Goal: Information Seeking & Learning: Learn about a topic

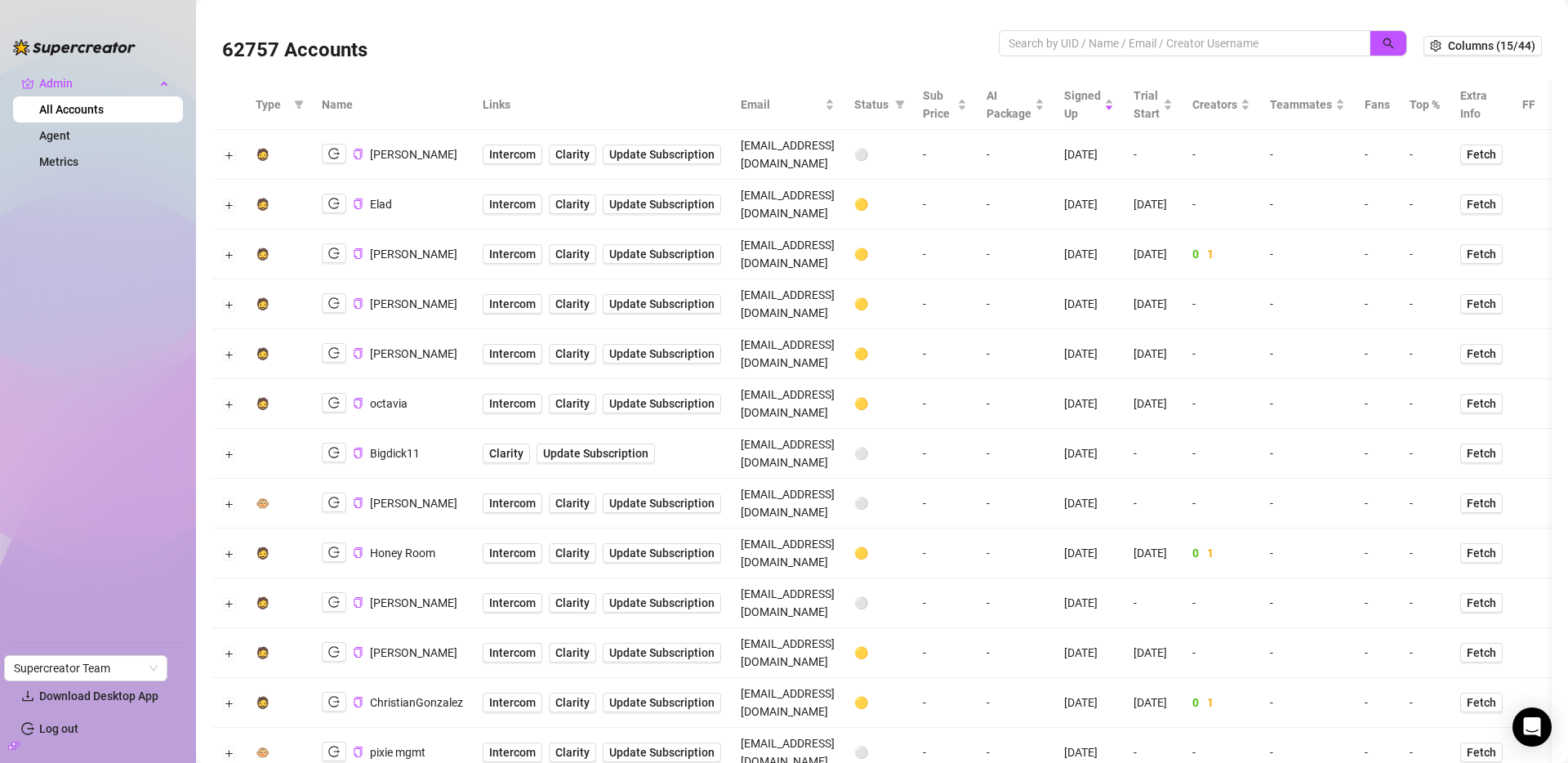
click at [73, 196] on ul "Admin All Accounts Agent Metrics" at bounding box center [98, 349] width 170 height 571
click at [76, 159] on link "Metrics" at bounding box center [58, 162] width 39 height 13
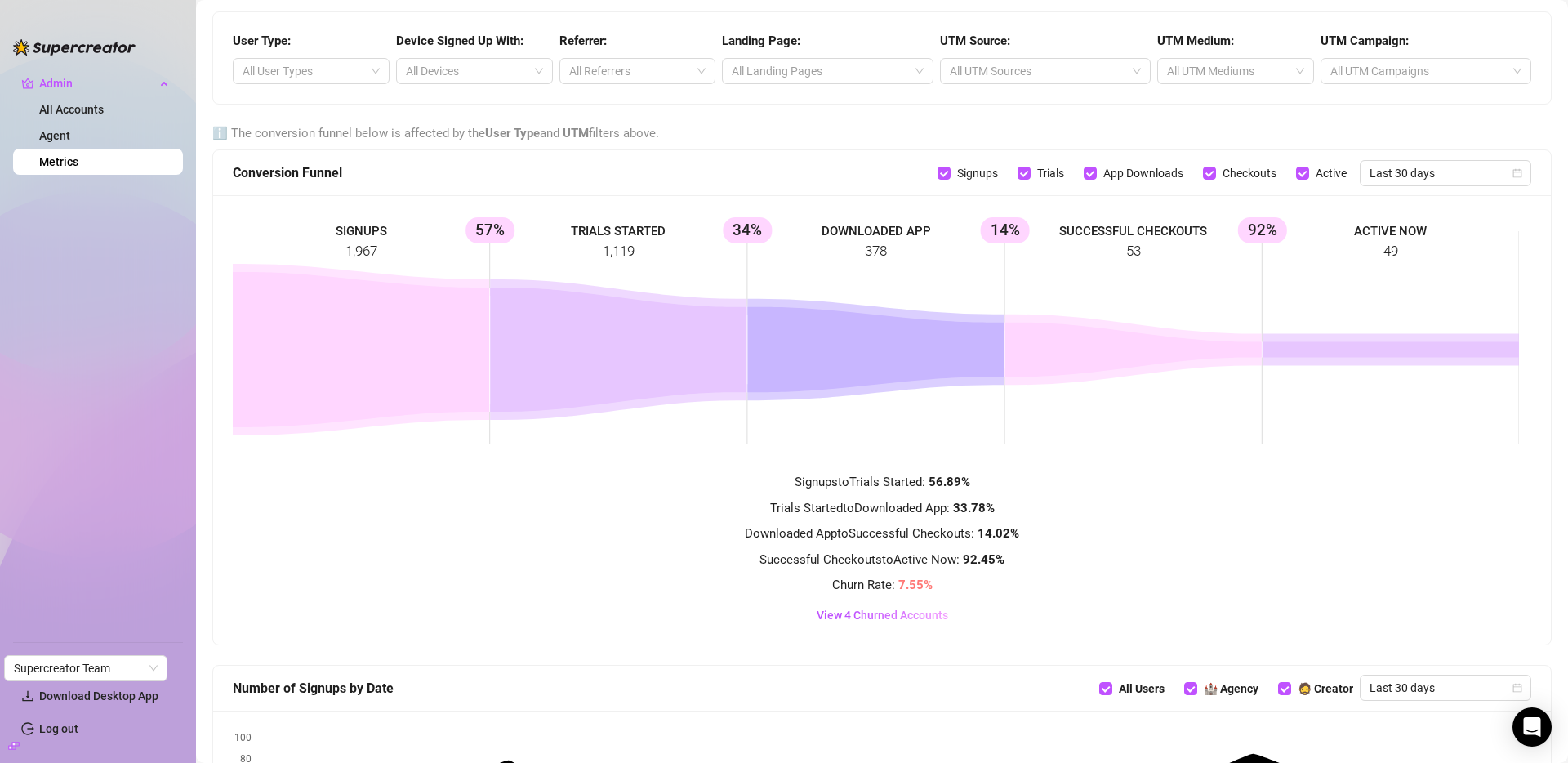
click at [273, 71] on div at bounding box center [302, 70] width 133 height 23
click at [311, 69] on div at bounding box center [302, 70] width 133 height 23
click at [440, 60] on div at bounding box center [466, 70] width 133 height 23
click at [445, 73] on div at bounding box center [466, 70] width 133 height 23
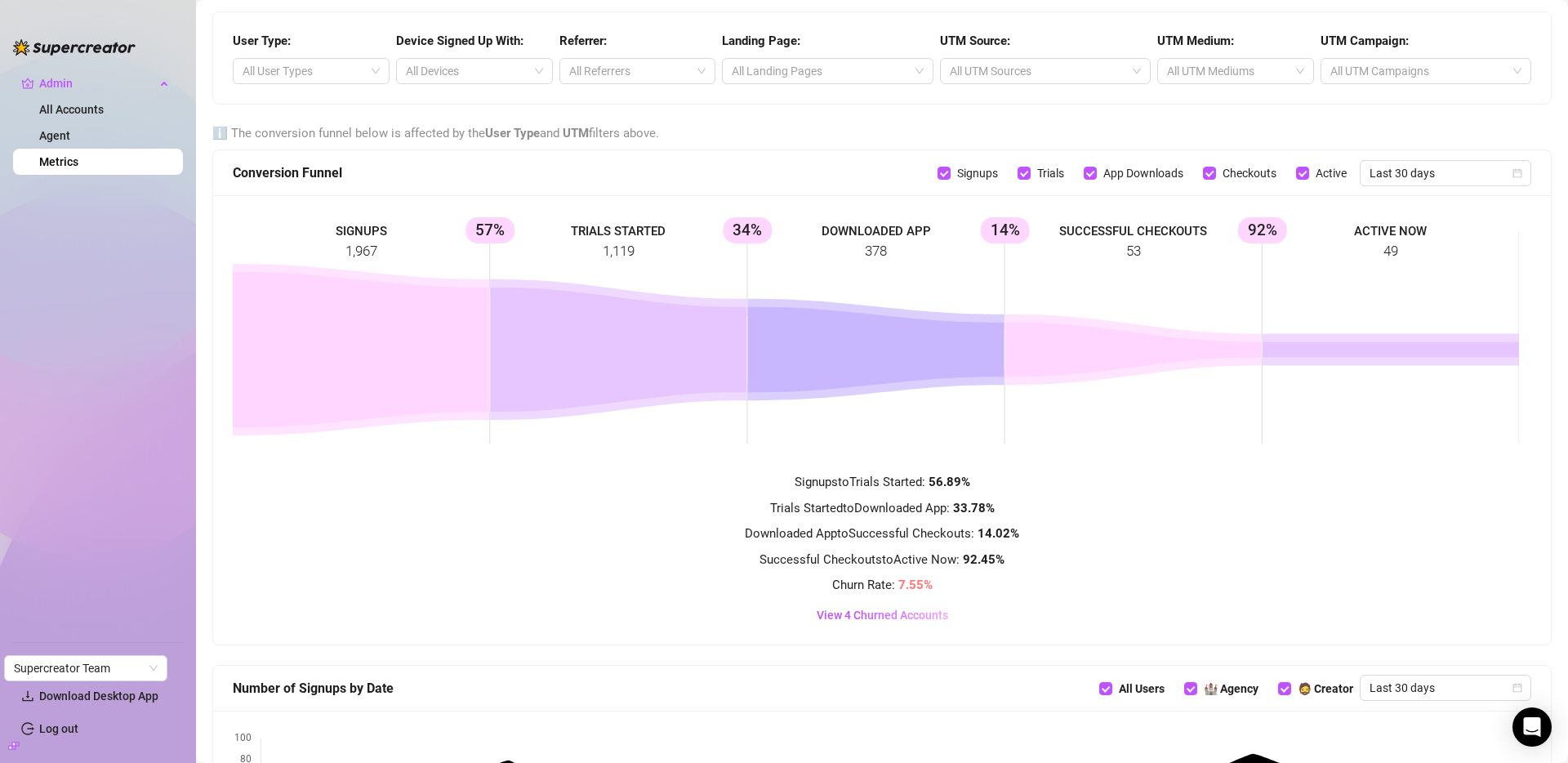
drag, startPoint x: 73, startPoint y: 196, endPoint x: 661, endPoint y: 230, distance: 589.0
click at [661, 230] on rect at bounding box center [876, 337] width 1287 height 245
click at [661, 231] on rect at bounding box center [876, 337] width 1287 height 245
click at [624, 229] on rect at bounding box center [876, 337] width 1287 height 245
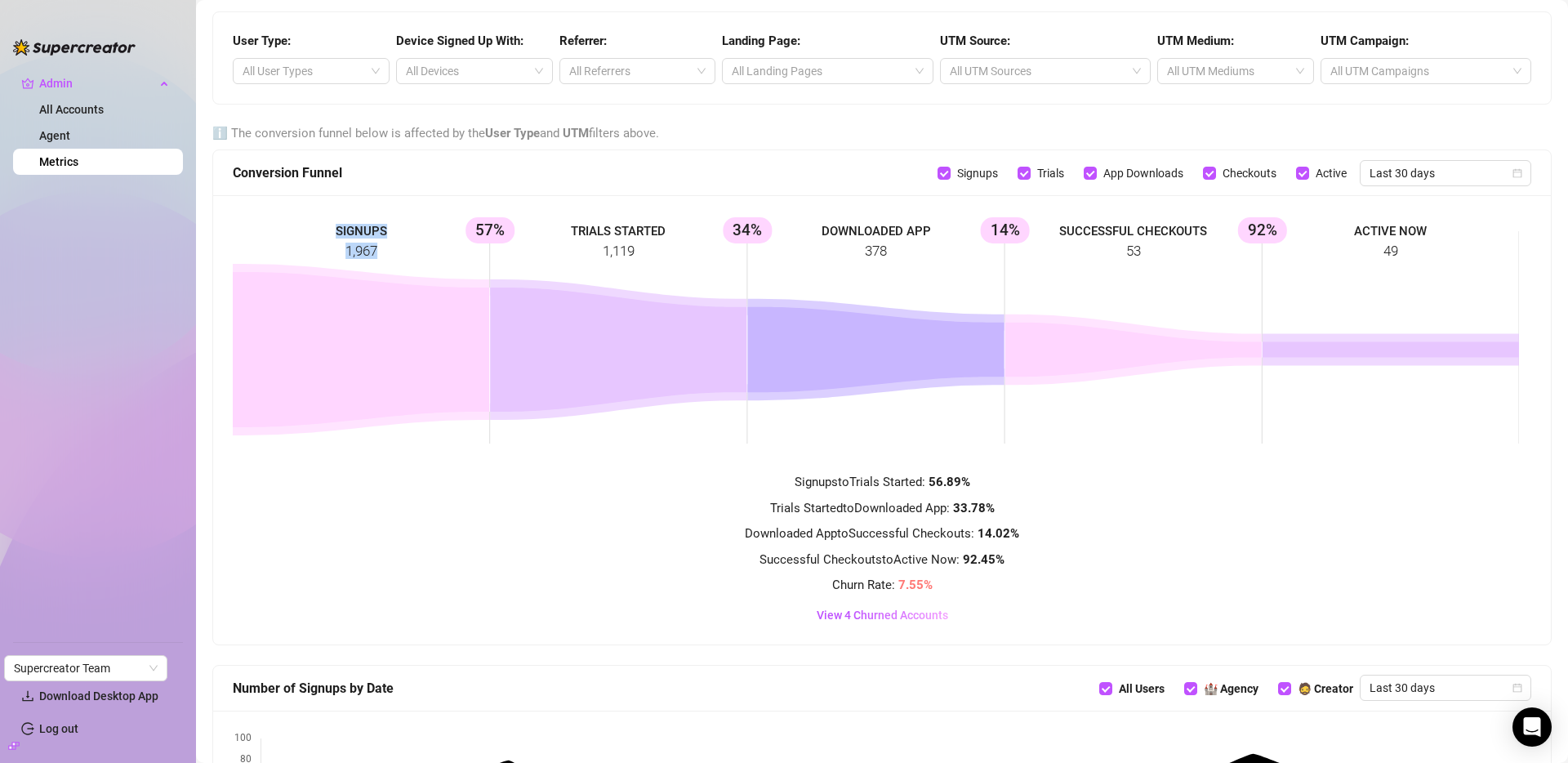
click at [624, 229] on rect at bounding box center [876, 337] width 1287 height 245
click at [640, 229] on rect at bounding box center [876, 337] width 1287 height 245
drag, startPoint x: 661, startPoint y: 230, endPoint x: 537, endPoint y: 238, distance: 124.3
click at [537, 238] on rect at bounding box center [876, 337] width 1287 height 245
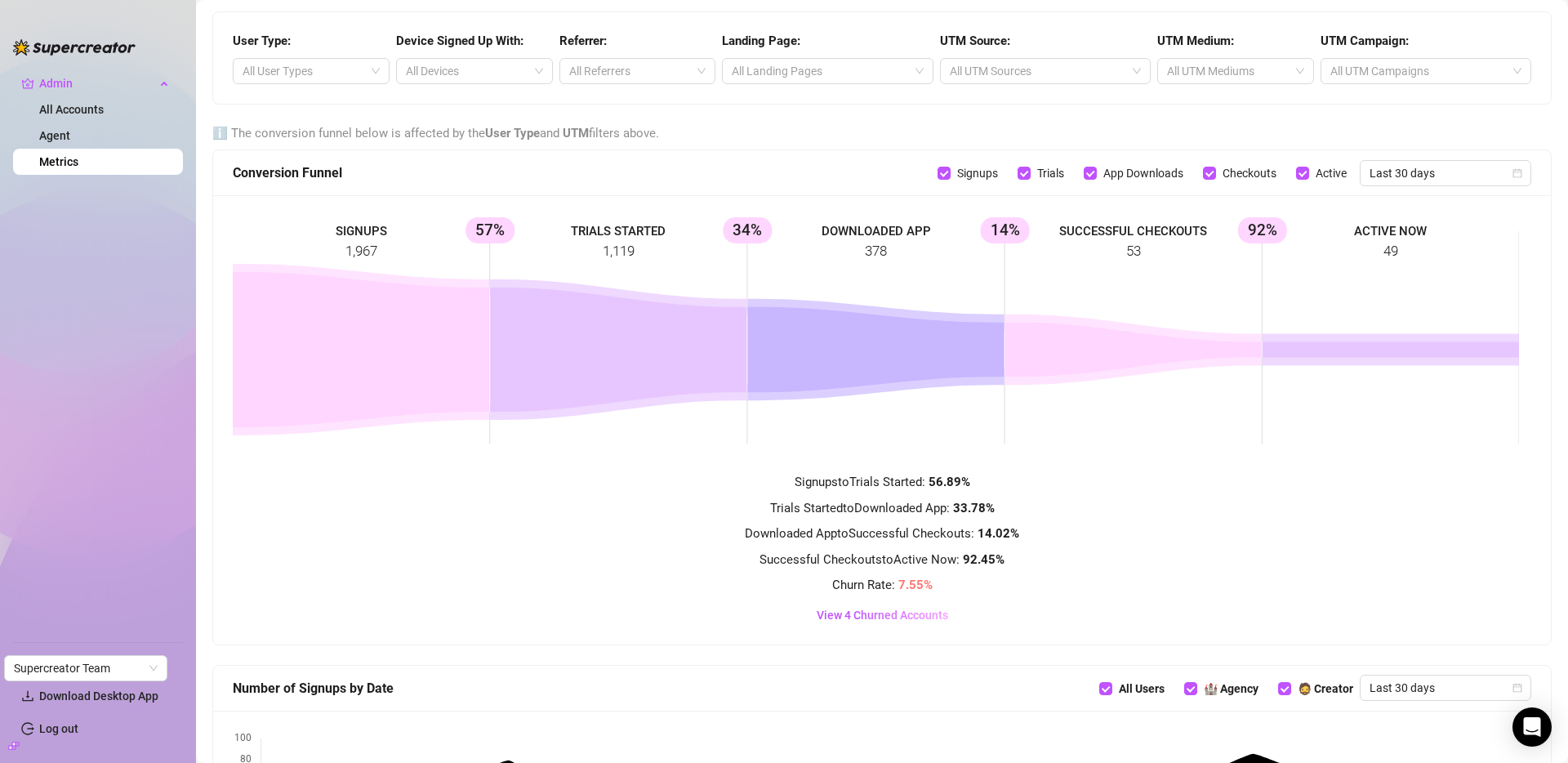
scroll to position [45, 0]
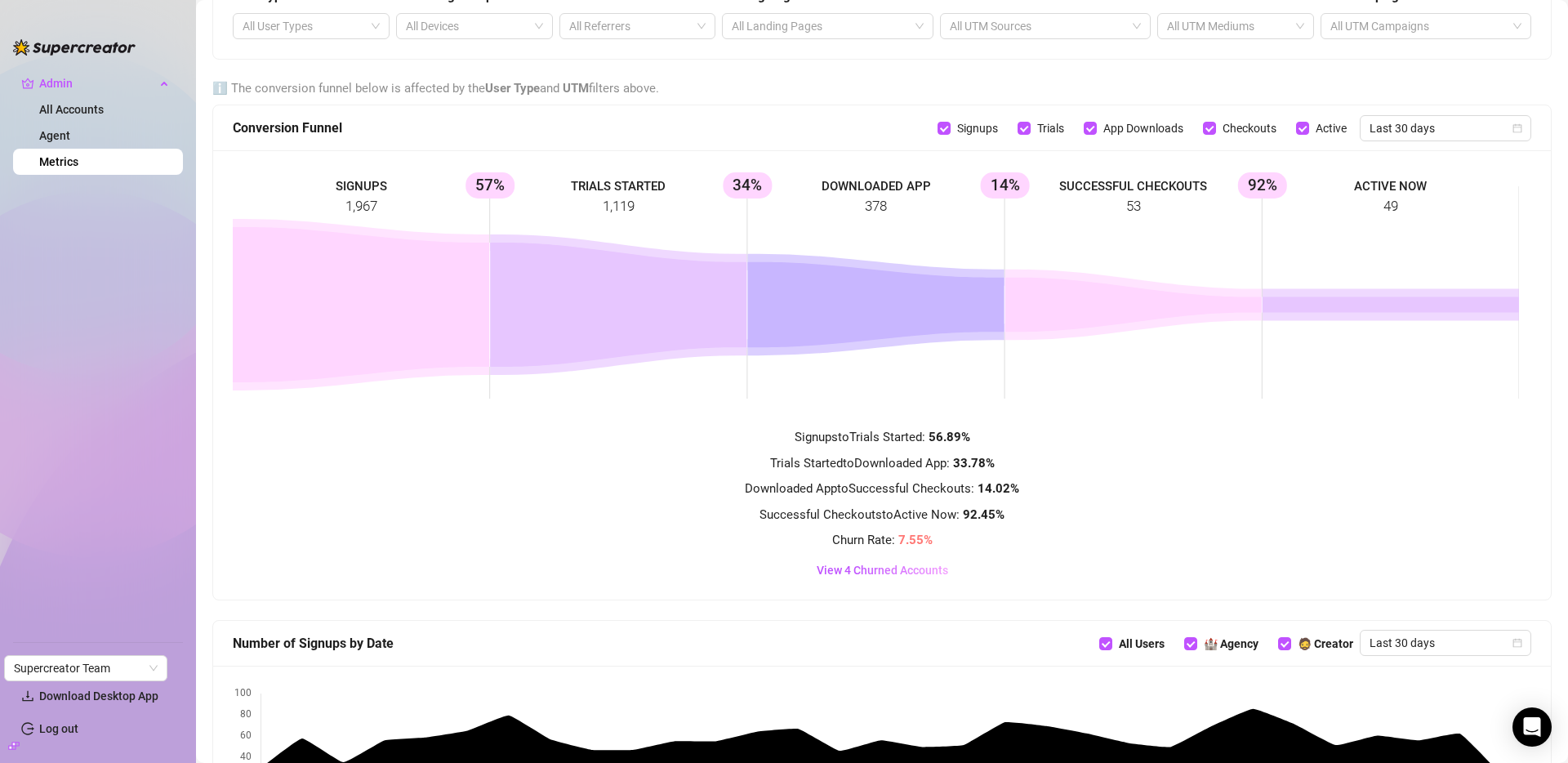
click at [914, 539] on strong "7.55 %" at bounding box center [916, 540] width 35 height 15
click at [904, 571] on span "View 4 Churned Accounts" at bounding box center [882, 570] width 132 height 13
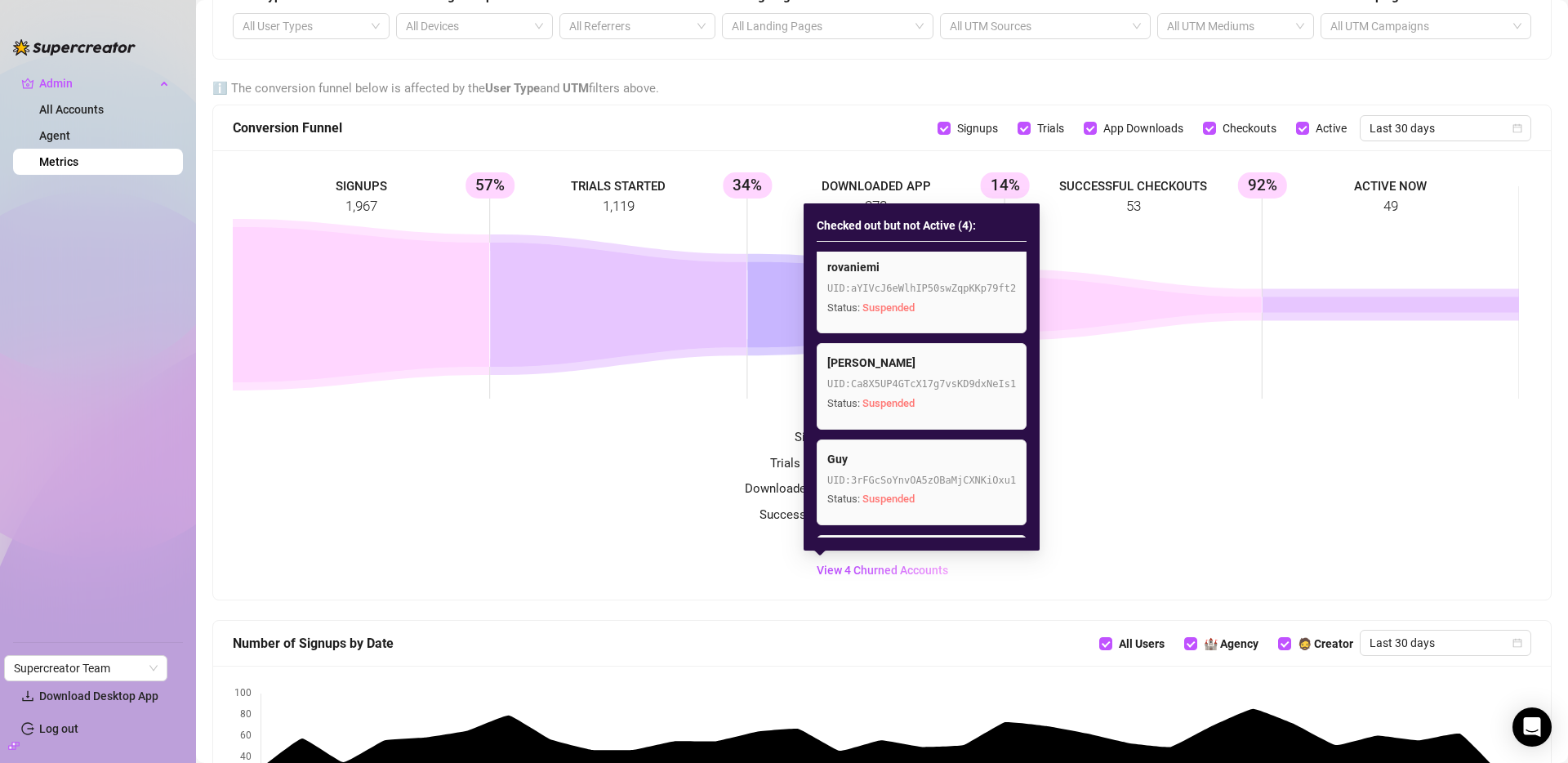
scroll to position [0, 0]
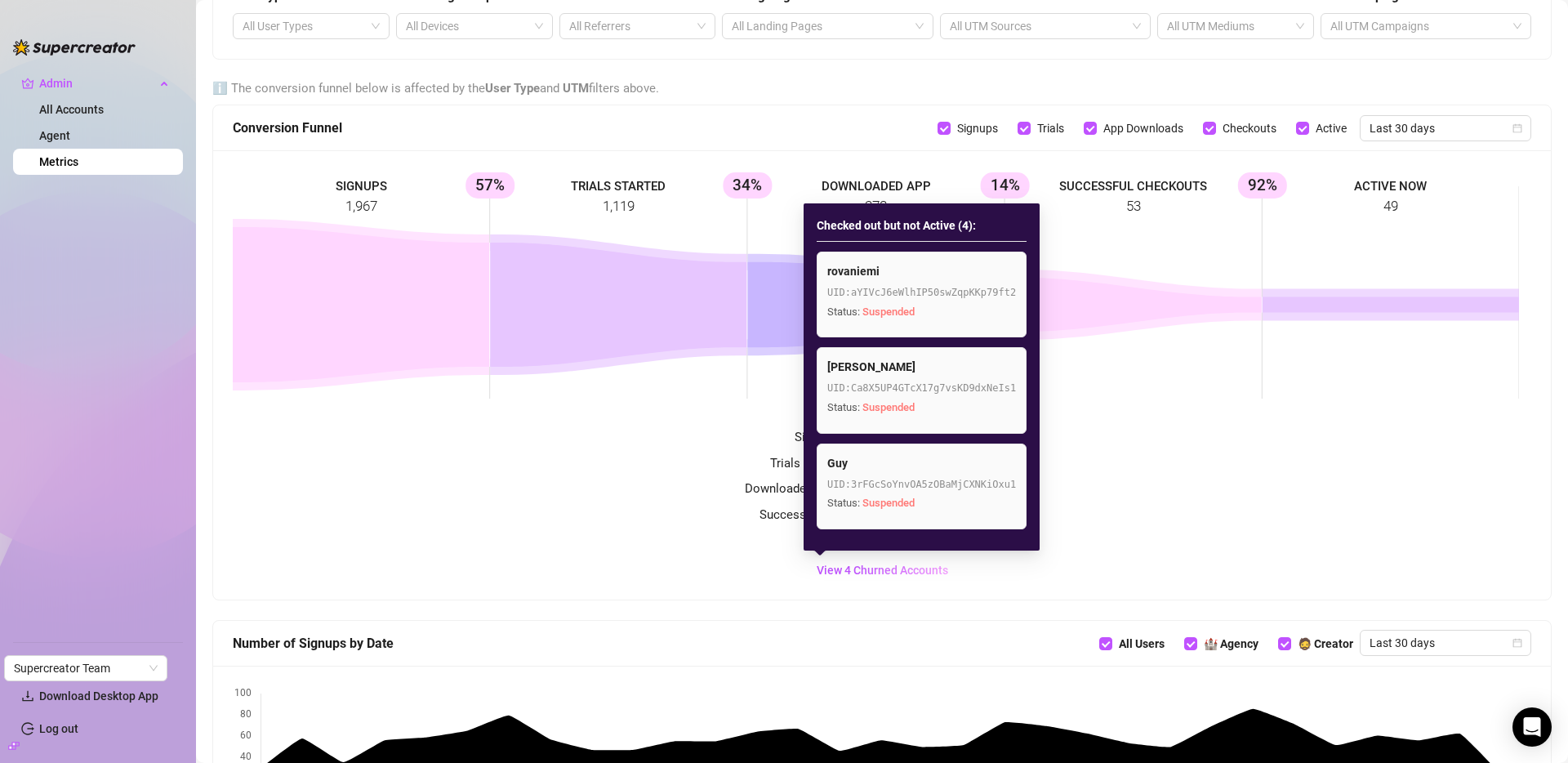
click at [1152, 461] on div "Trials Started to Downloaded App : 33.78 %" at bounding box center [882, 463] width 1299 height 19
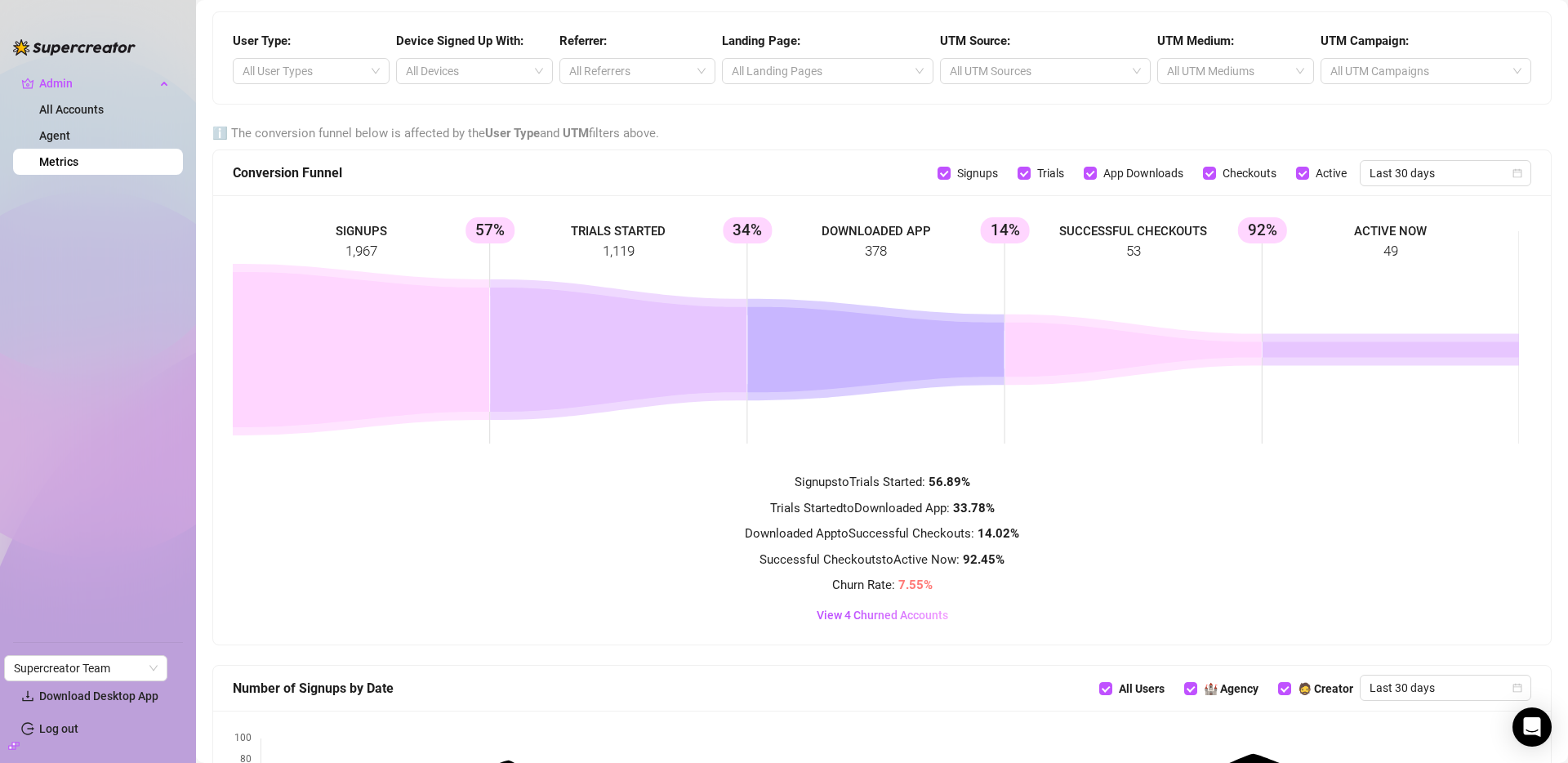
click at [654, 329] on icon at bounding box center [618, 350] width 257 height 124
click at [482, 69] on div at bounding box center [466, 70] width 133 height 23
click at [439, 104] on div "browser" at bounding box center [471, 104] width 129 height 18
click at [500, 12] on div "User Type: All User Types Device Signed Up With: browser Referrer: All Referrer…" at bounding box center [881, 58] width 1338 height 91
click at [514, 69] on div "browser" at bounding box center [466, 70] width 133 height 23
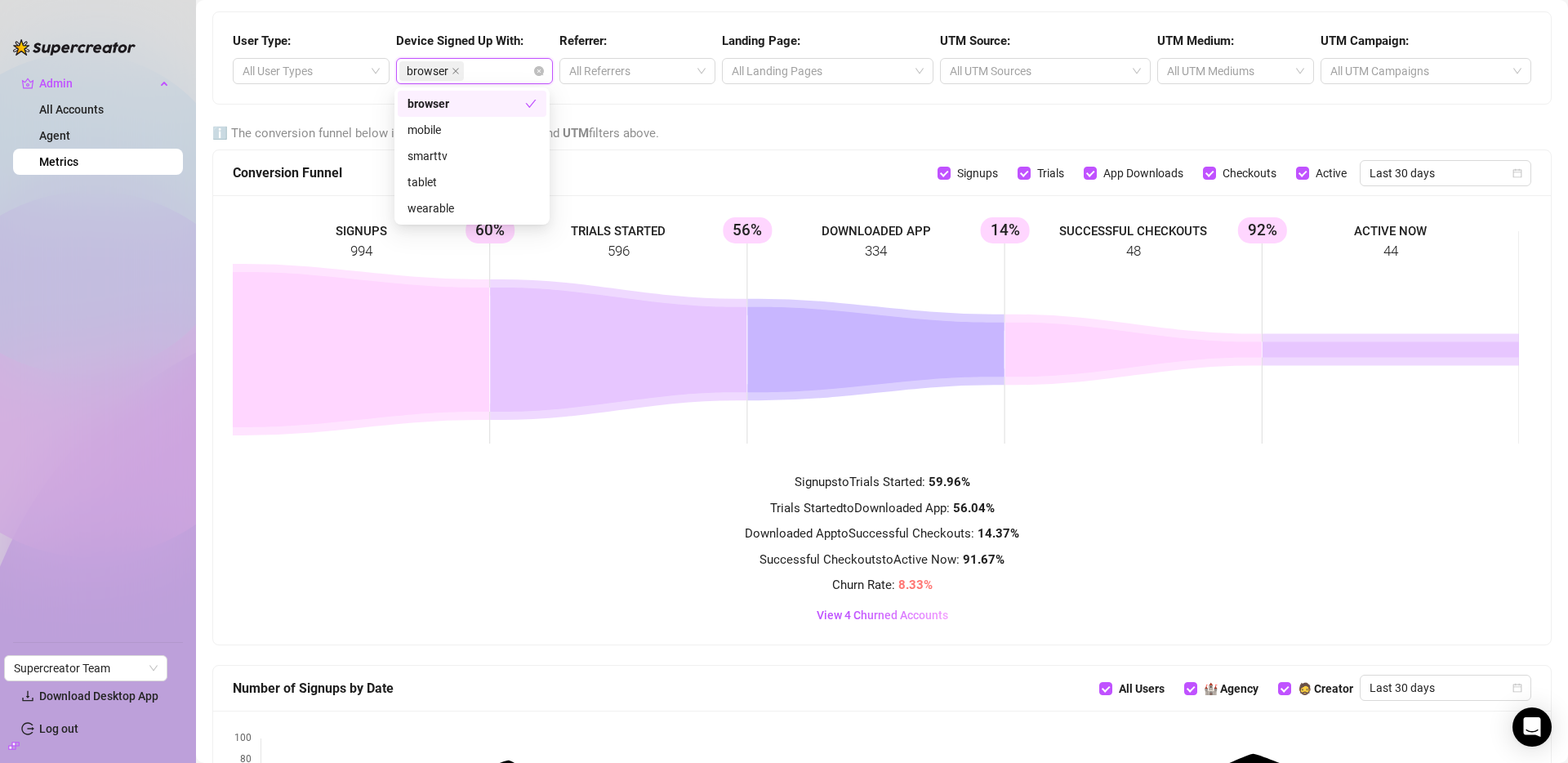
click at [459, 97] on div "browser" at bounding box center [466, 104] width 118 height 18
click at [437, 128] on div "mobile" at bounding box center [471, 130] width 129 height 18
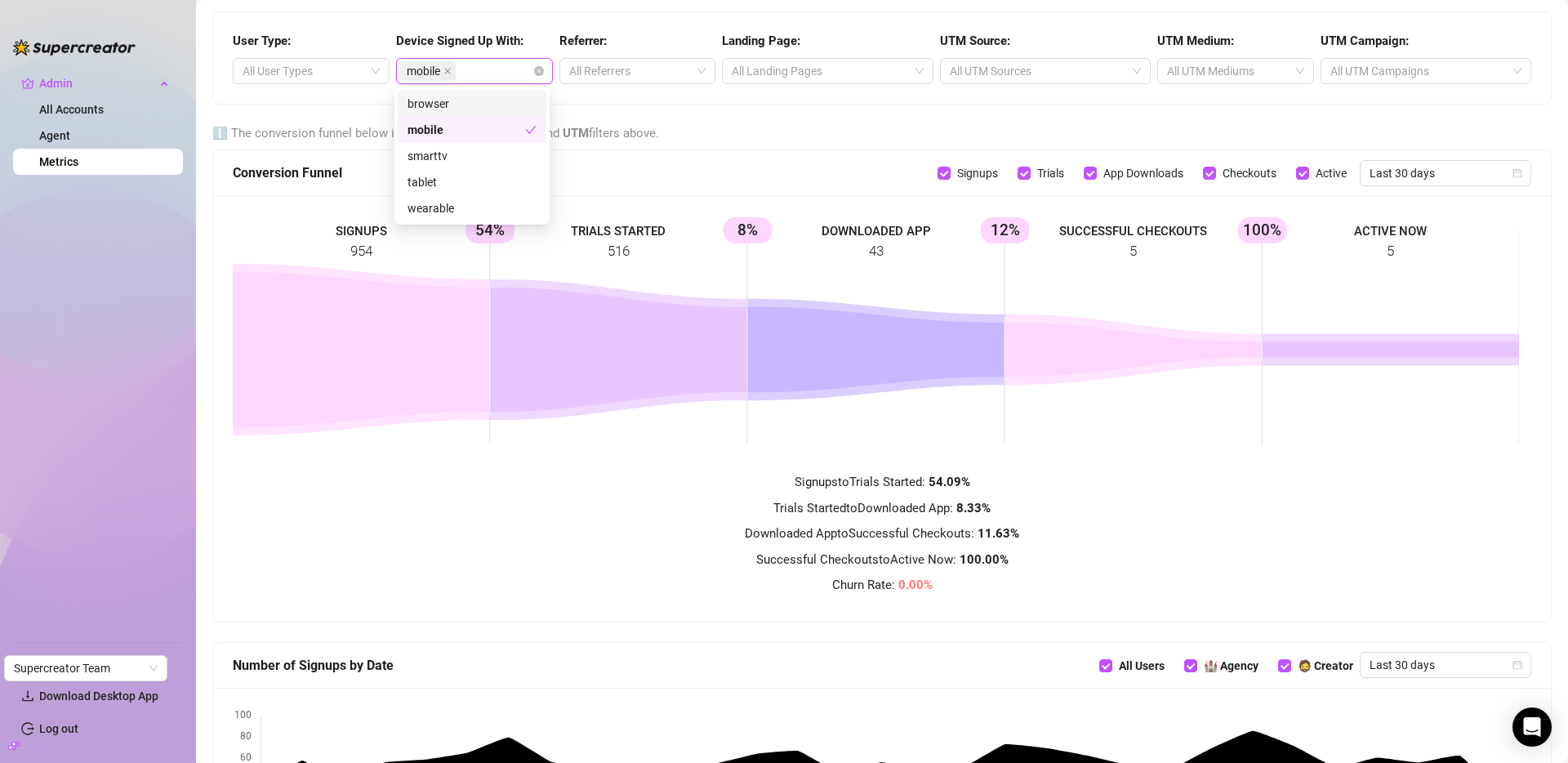
drag, startPoint x: 537, startPoint y: 238, endPoint x: 731, endPoint y: 219, distance: 194.9
click at [731, 219] on rect at bounding box center [876, 337] width 1287 height 245
click at [766, 239] on rect at bounding box center [876, 337] width 1287 height 245
drag, startPoint x: 731, startPoint y: 219, endPoint x: 890, endPoint y: 237, distance: 160.0
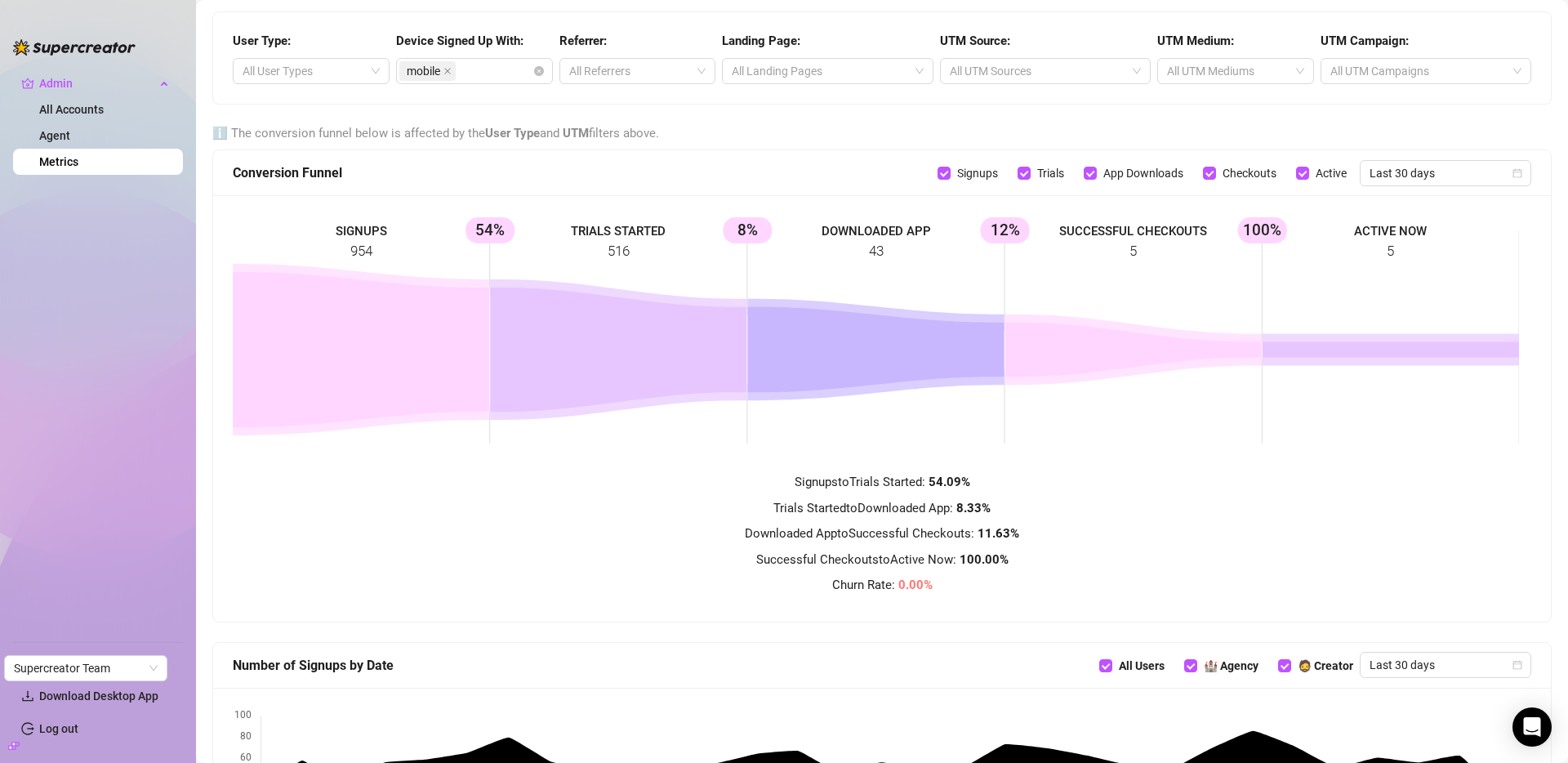
click at [890, 237] on rect at bounding box center [876, 337] width 1287 height 245
click at [1017, 174] on input "Trials" at bounding box center [1024, 173] width 13 height 13
checkbox input "false"
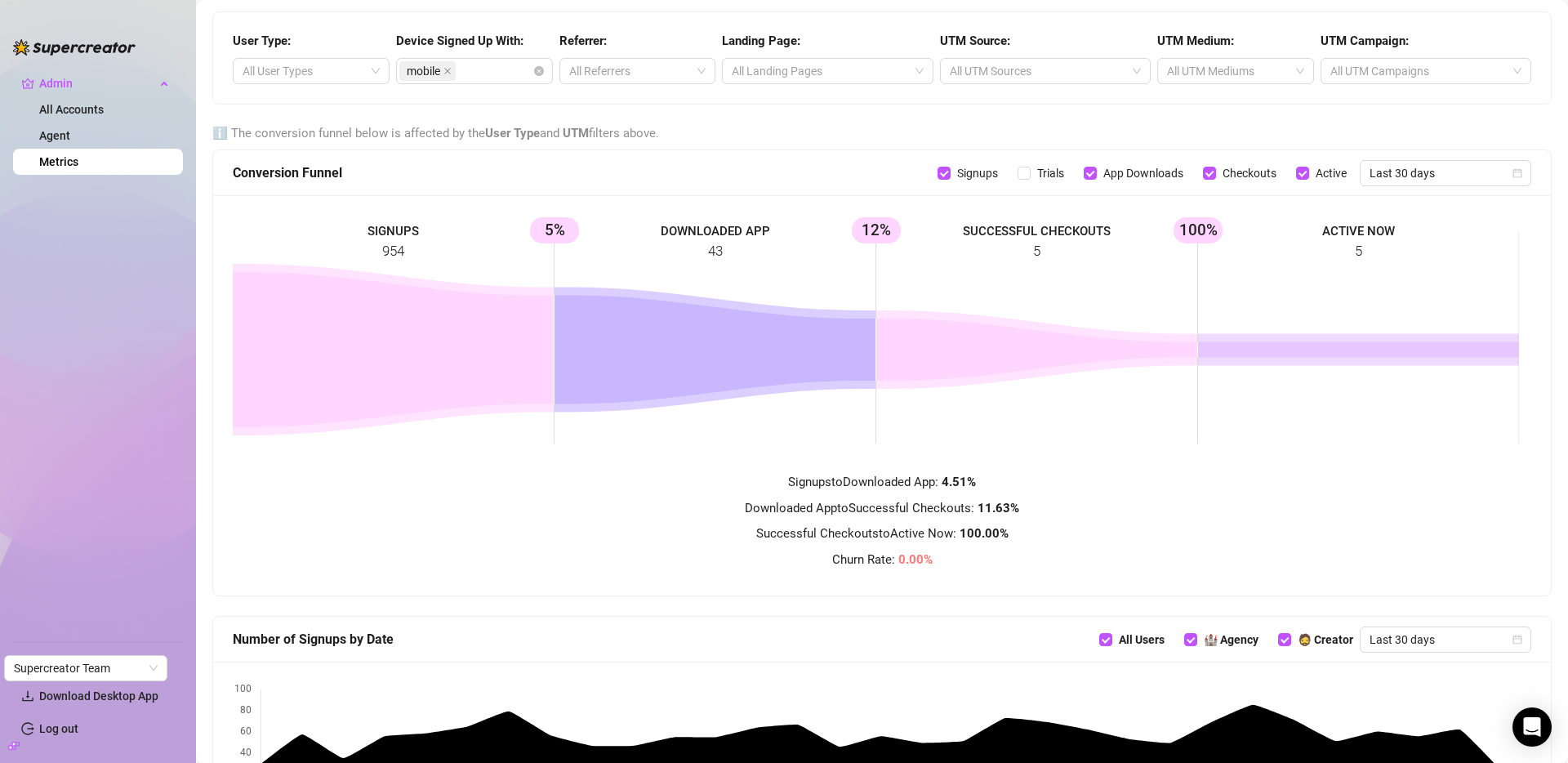
click at [1084, 175] on input "App Downloads" at bounding box center [1090, 173] width 13 height 13
checkbox input "false"
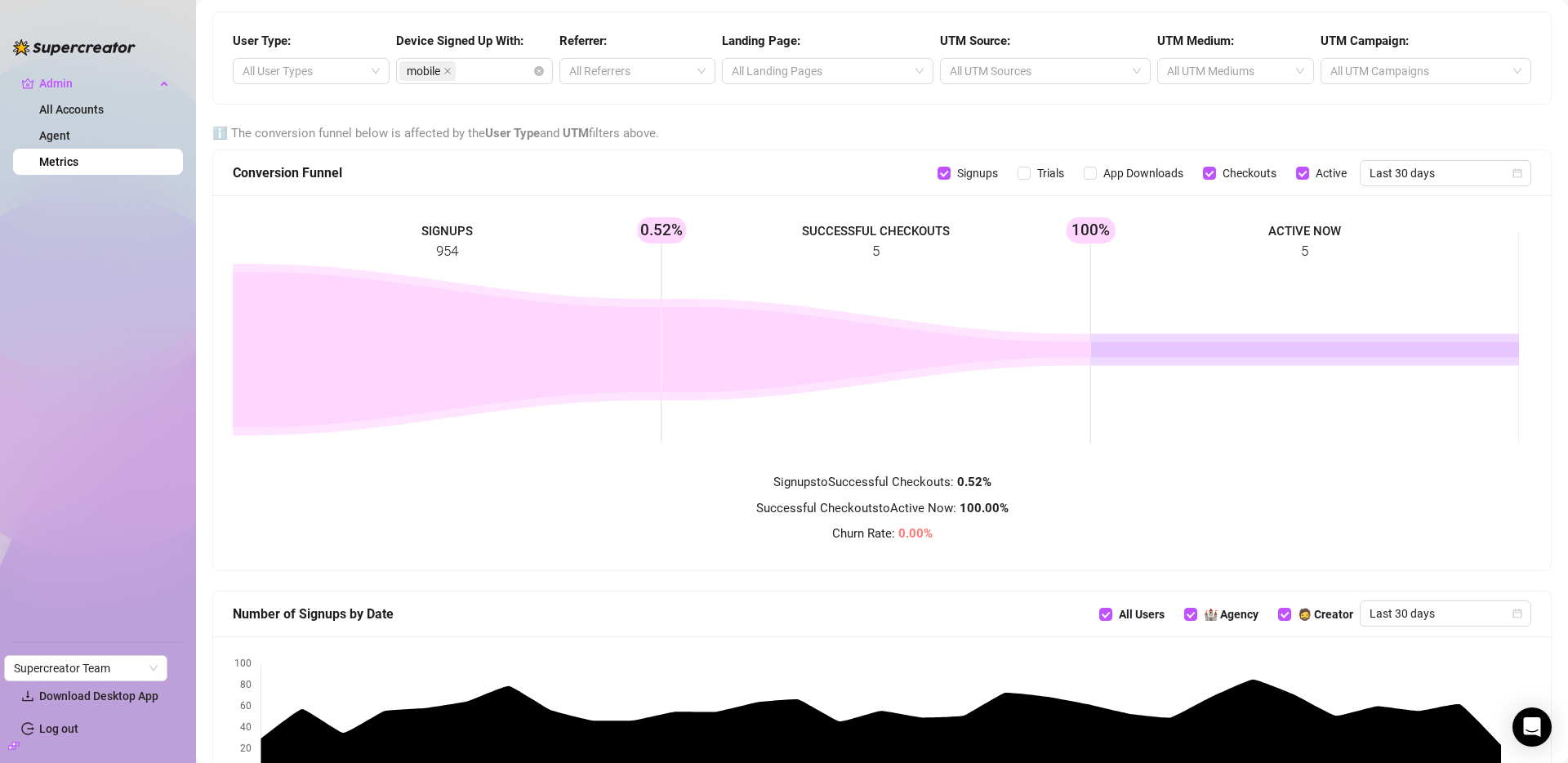
click at [1203, 175] on input "Checkouts" at bounding box center [1209, 173] width 13 height 13
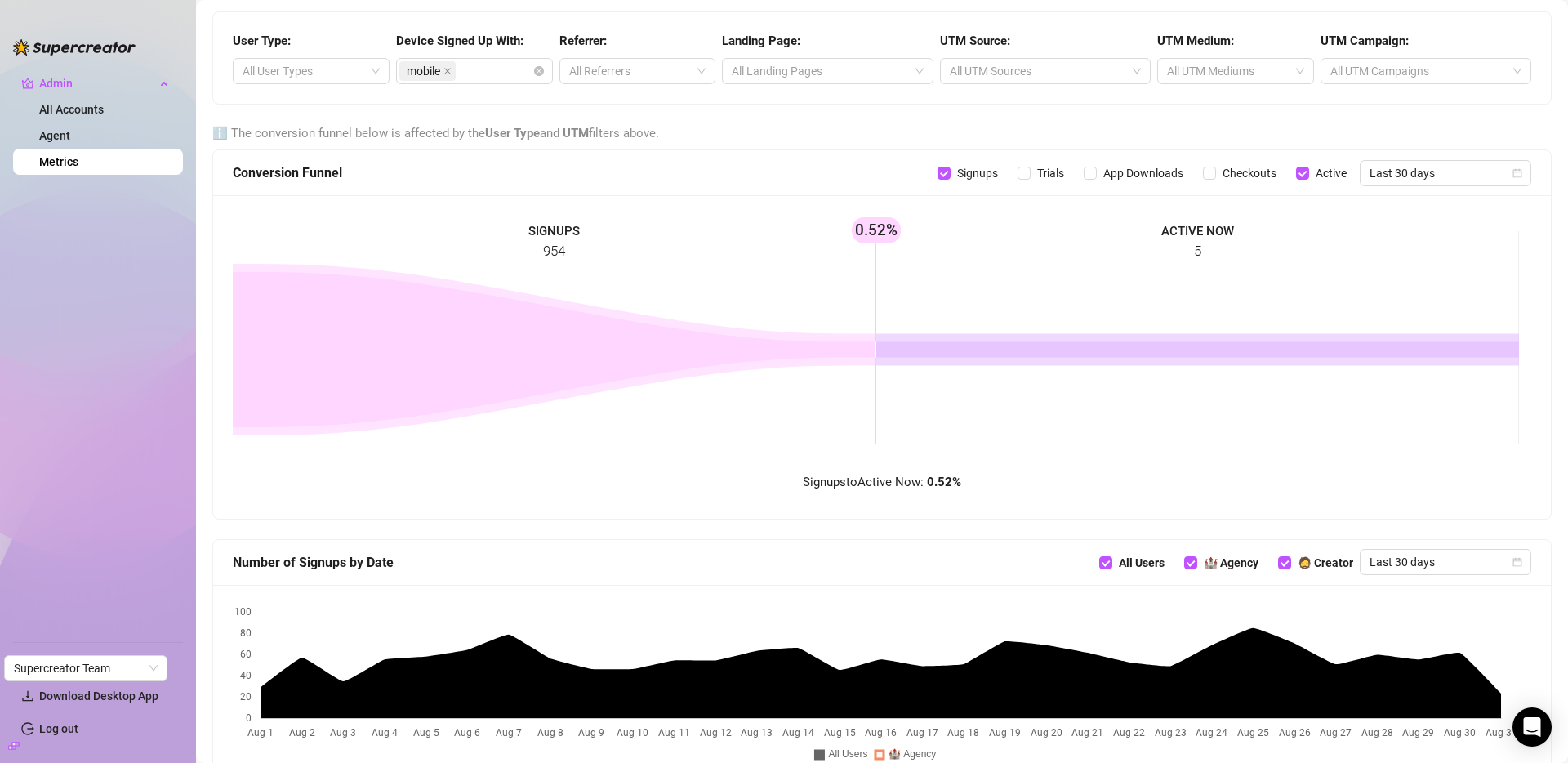
click at [1249, 174] on span "Checkouts" at bounding box center [1249, 174] width 67 height 18
click at [1216, 174] on input "Checkouts" at bounding box center [1209, 173] width 13 height 13
checkbox input "true"
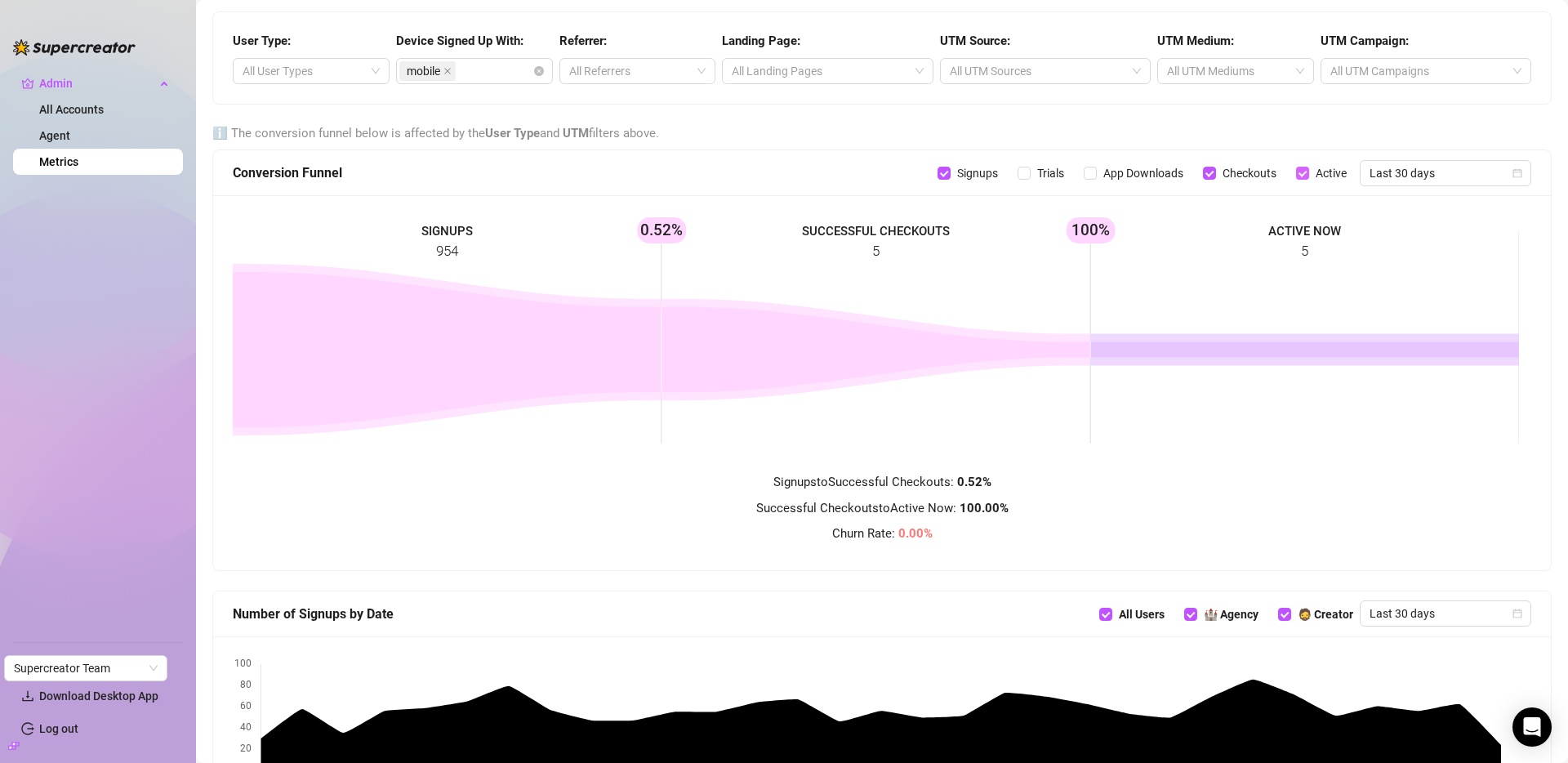
drag, startPoint x: 890, startPoint y: 237, endPoint x: 1287, endPoint y: 169, distance: 402.8
click at [1296, 169] on input "Active" at bounding box center [1302, 173] width 13 height 13
checkbox input "false"
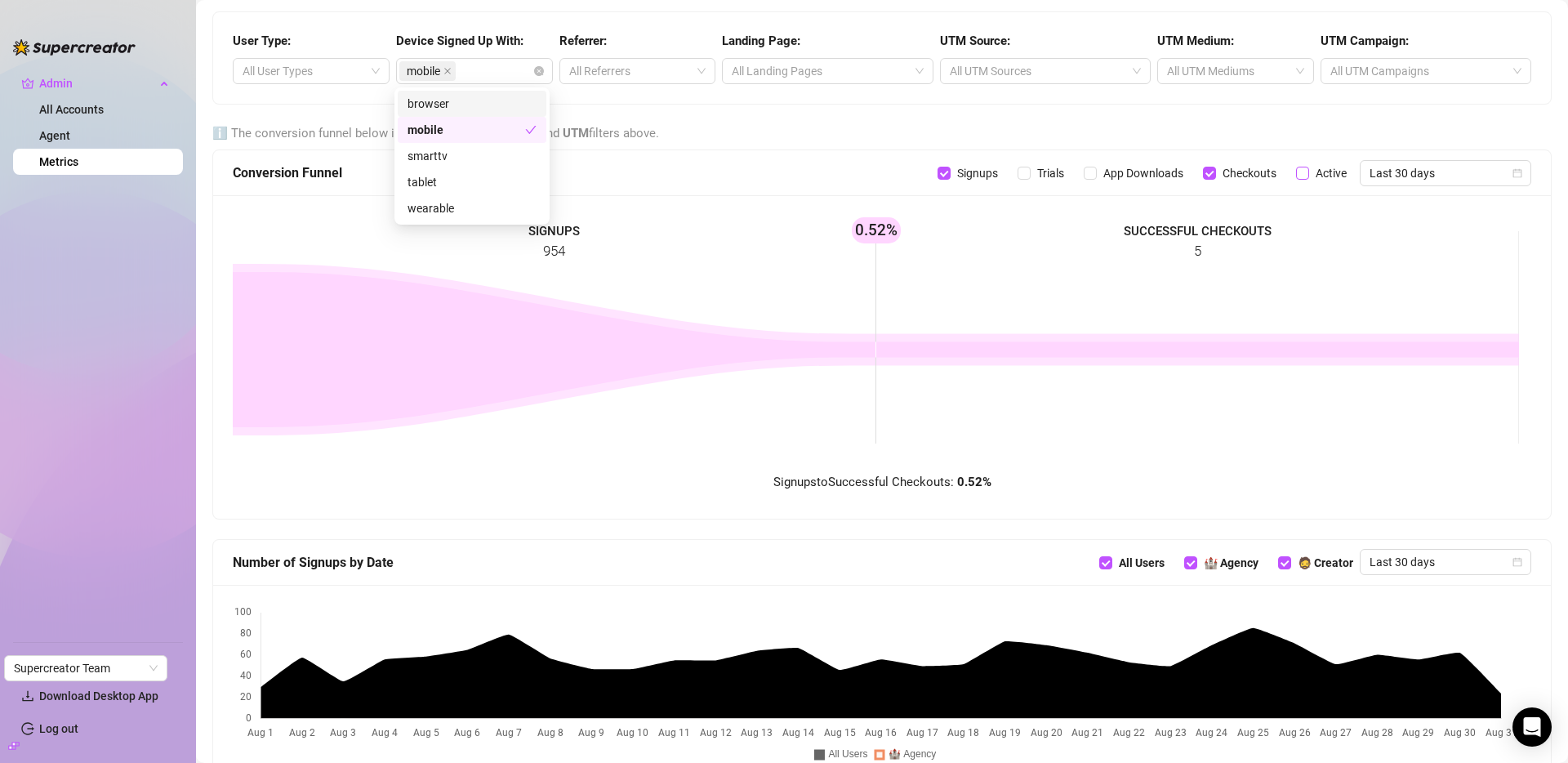
click at [456, 67] on div "mobile" at bounding box center [428, 70] width 59 height 23
click at [444, 71] on icon "close" at bounding box center [447, 70] width 8 height 8
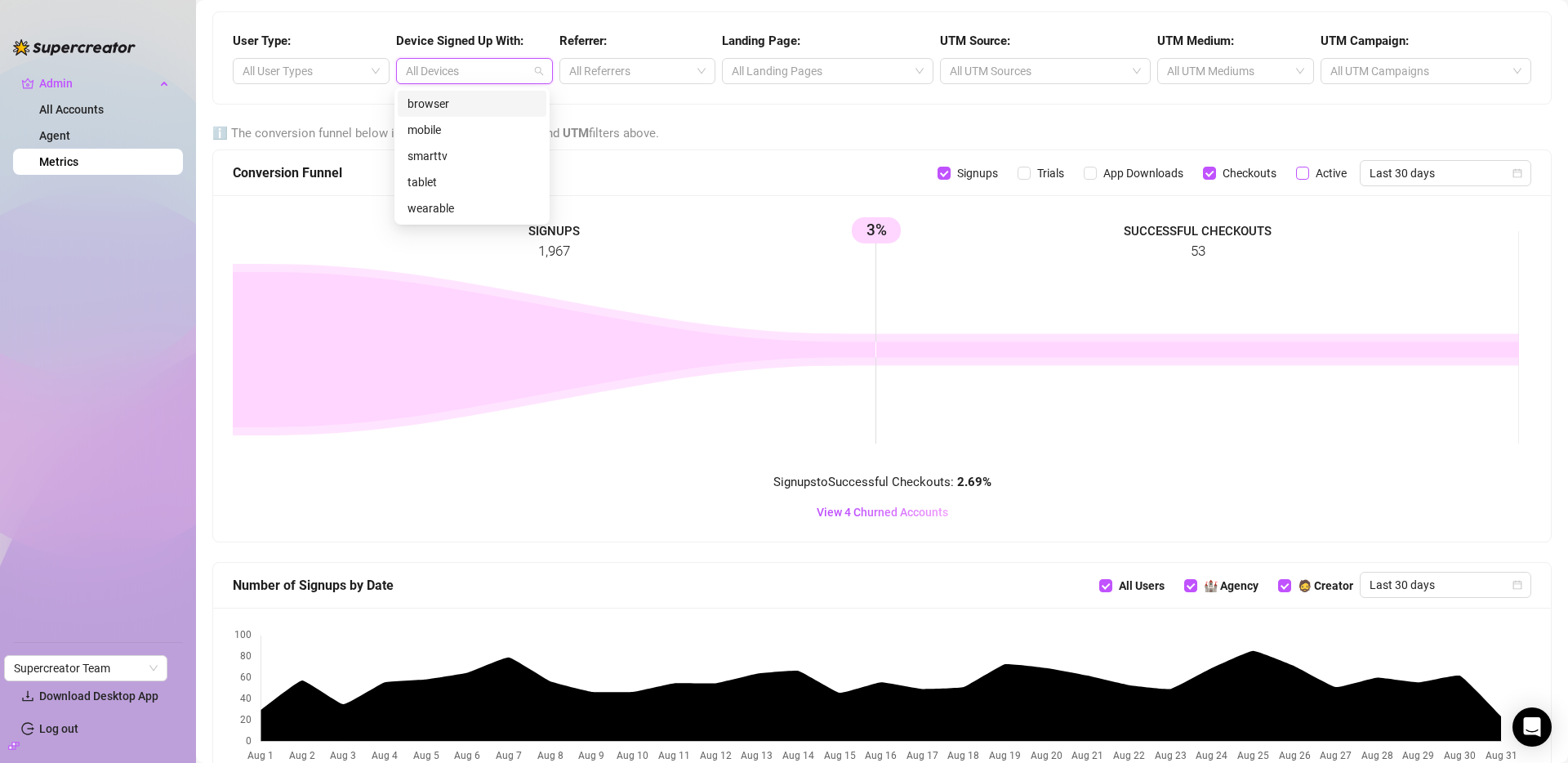
click at [500, 69] on div at bounding box center [466, 70] width 133 height 23
click at [447, 104] on div "browser" at bounding box center [471, 104] width 129 height 18
click at [690, 16] on div "User Type: All User Types Device Signed Up With: browser Referrer: All Referrer…" at bounding box center [881, 58] width 1338 height 91
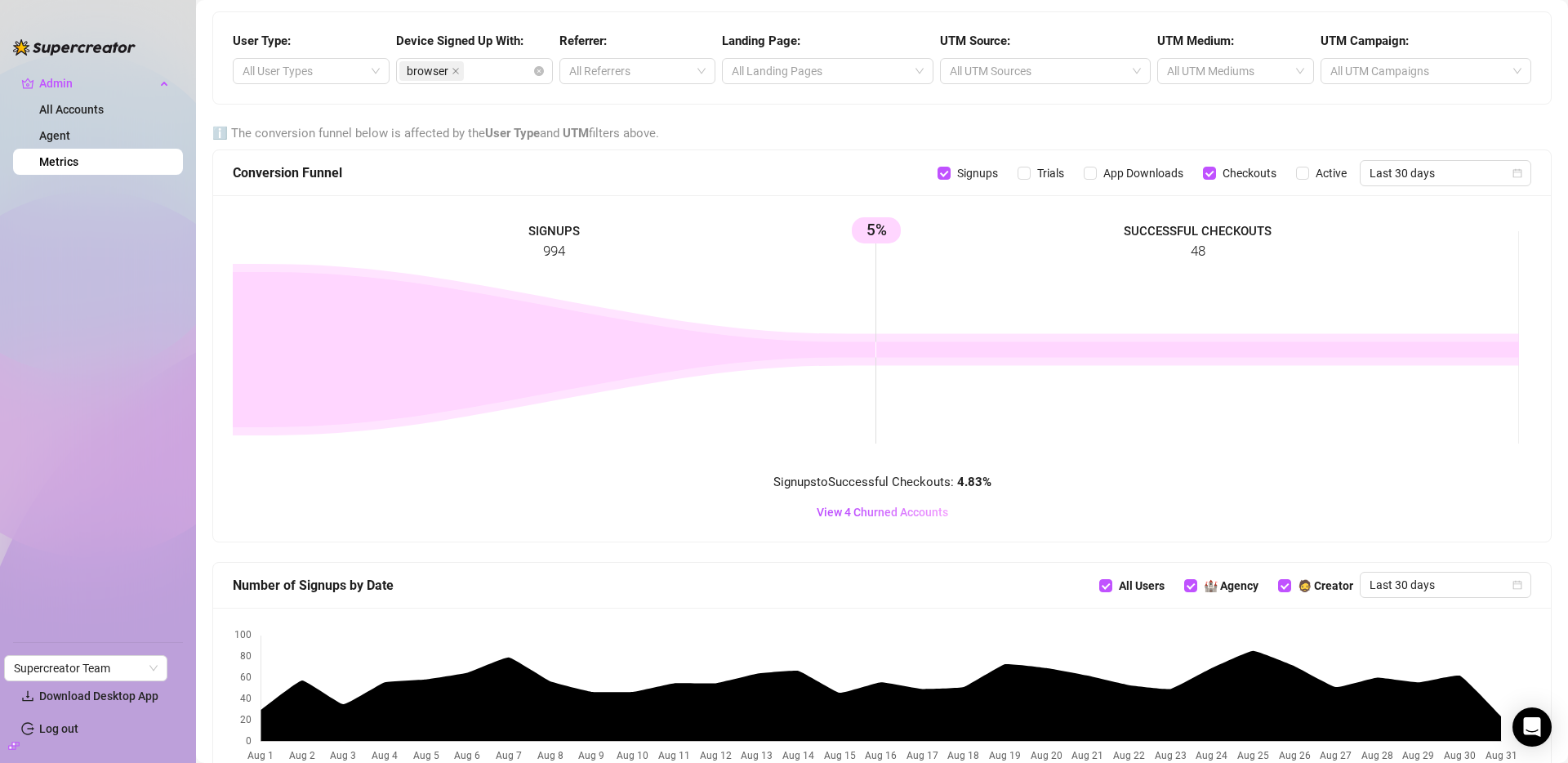
click at [831, 177] on div "Conversion Funnel" at bounding box center [585, 173] width 705 height 20
click at [1142, 175] on span "App Downloads" at bounding box center [1143, 174] width 93 height 18
click at [1097, 175] on input "App Downloads" at bounding box center [1090, 173] width 13 height 13
checkbox input "true"
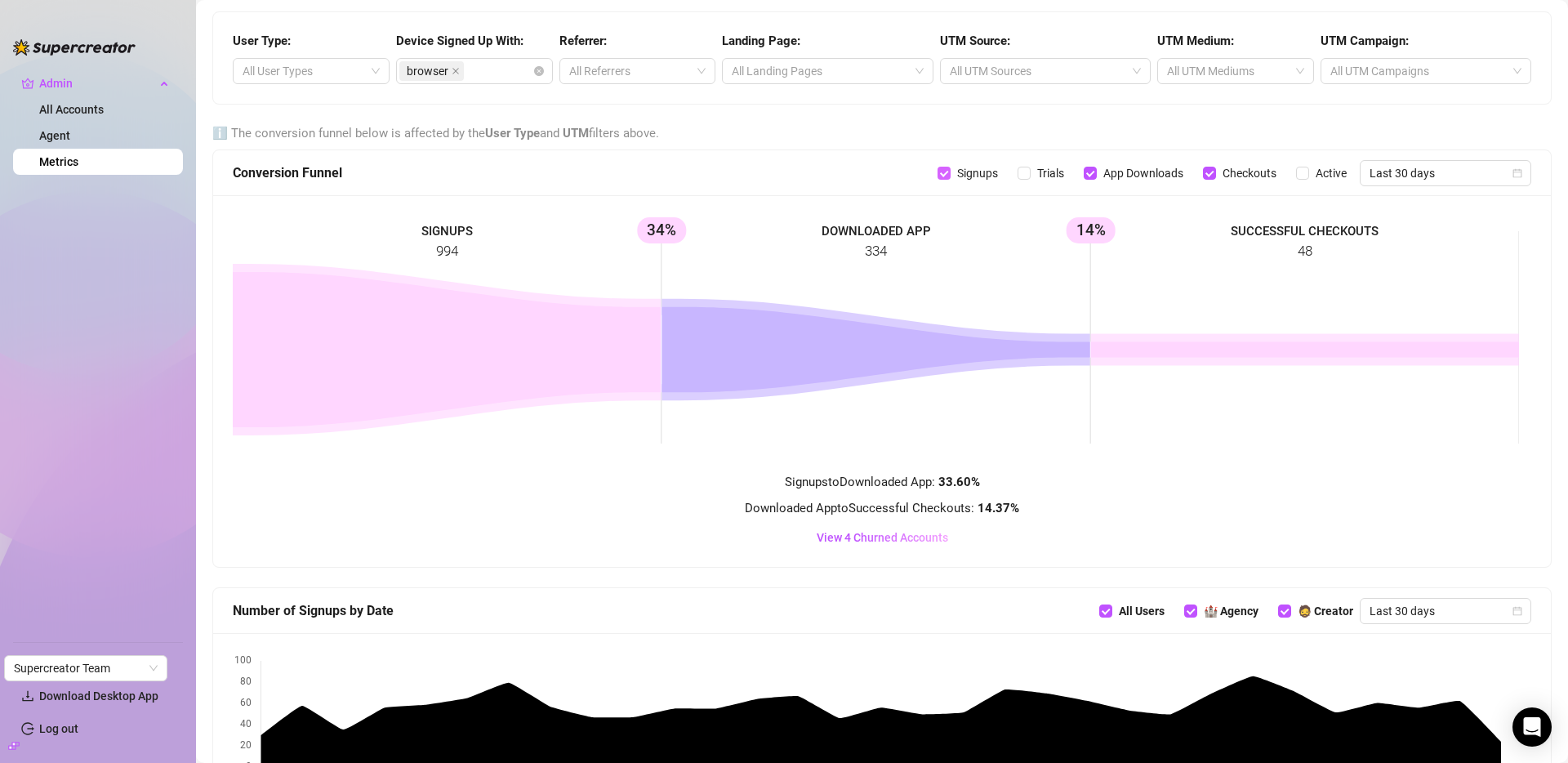
click at [961, 177] on span "Signups" at bounding box center [977, 174] width 54 height 18
click at [951, 177] on input "Signups" at bounding box center [944, 173] width 13 height 13
checkbox input "false"
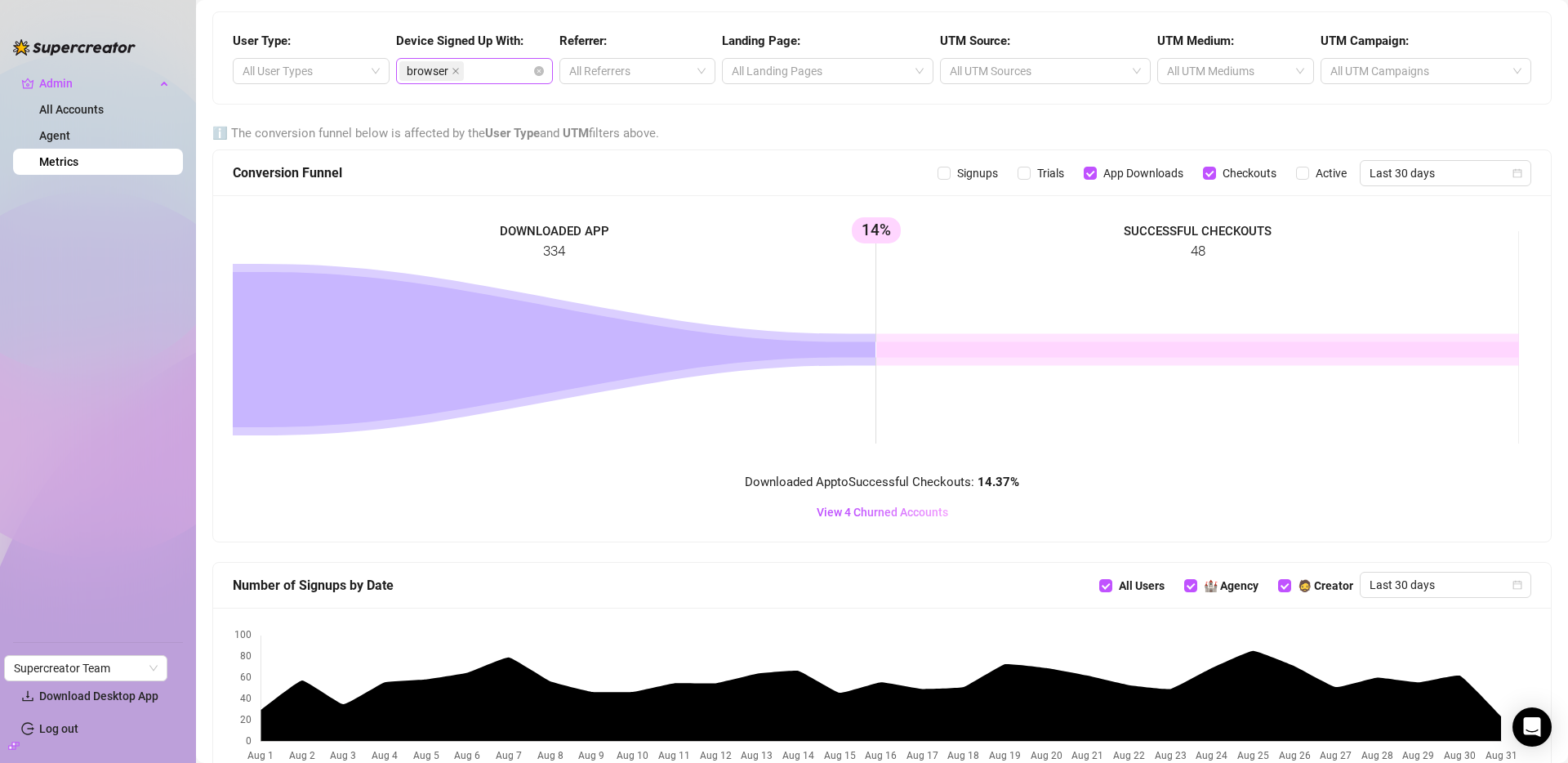
click at [475, 65] on div "browser" at bounding box center [466, 70] width 133 height 23
click at [456, 69] on icon "close" at bounding box center [456, 70] width 8 height 8
click at [496, 21] on div "User Type: All User Types Device Signed Up With: All Devices Referrer: All Refe…" at bounding box center [881, 58] width 1338 height 91
drag, startPoint x: 868, startPoint y: 234, endPoint x: 897, endPoint y: 231, distance: 29.2
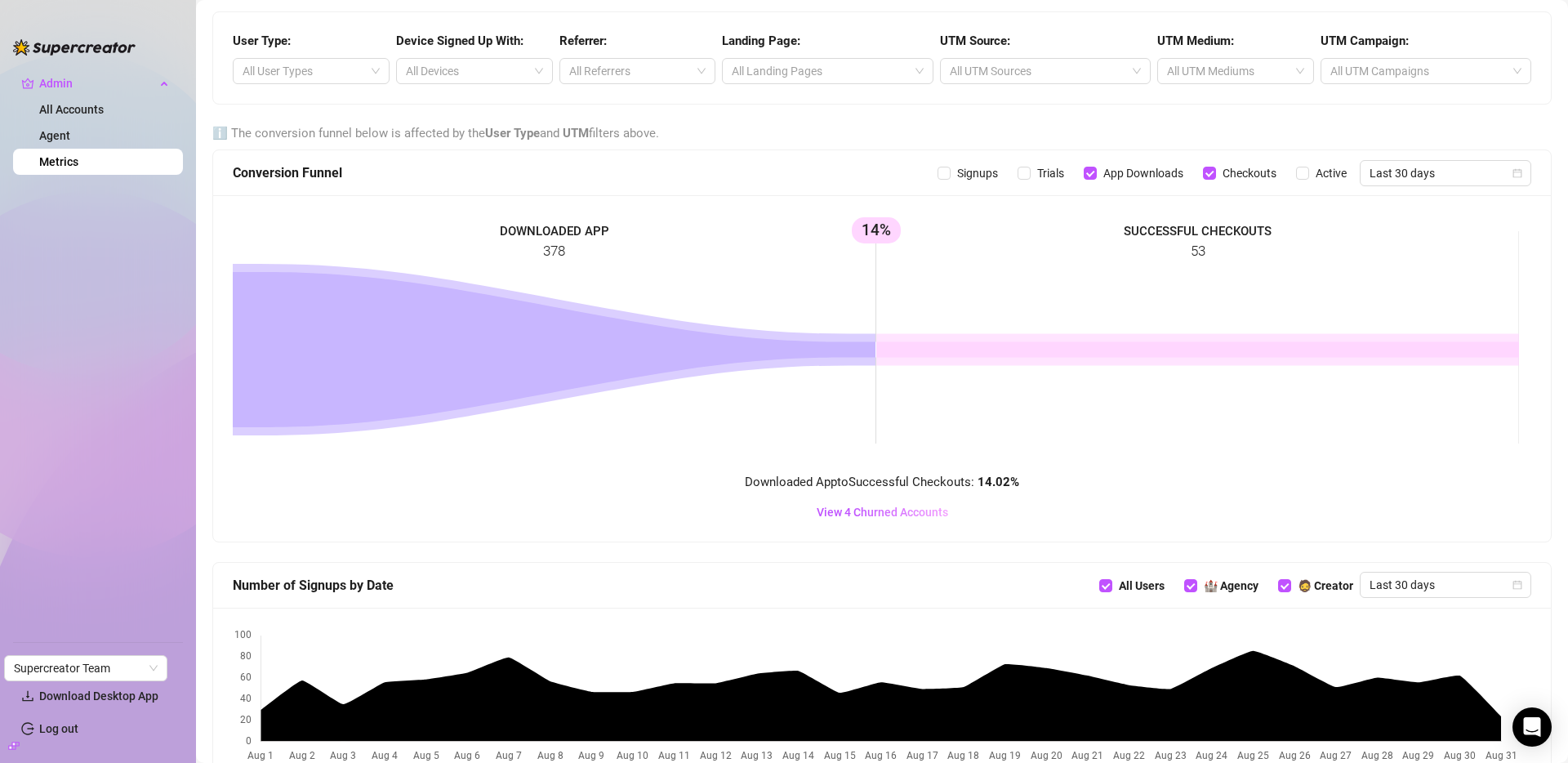
click at [884, 234] on rect at bounding box center [876, 337] width 1287 height 245
click at [1160, 407] on rect at bounding box center [876, 337] width 1287 height 245
click at [1111, 316] on rect at bounding box center [876, 337] width 1287 height 245
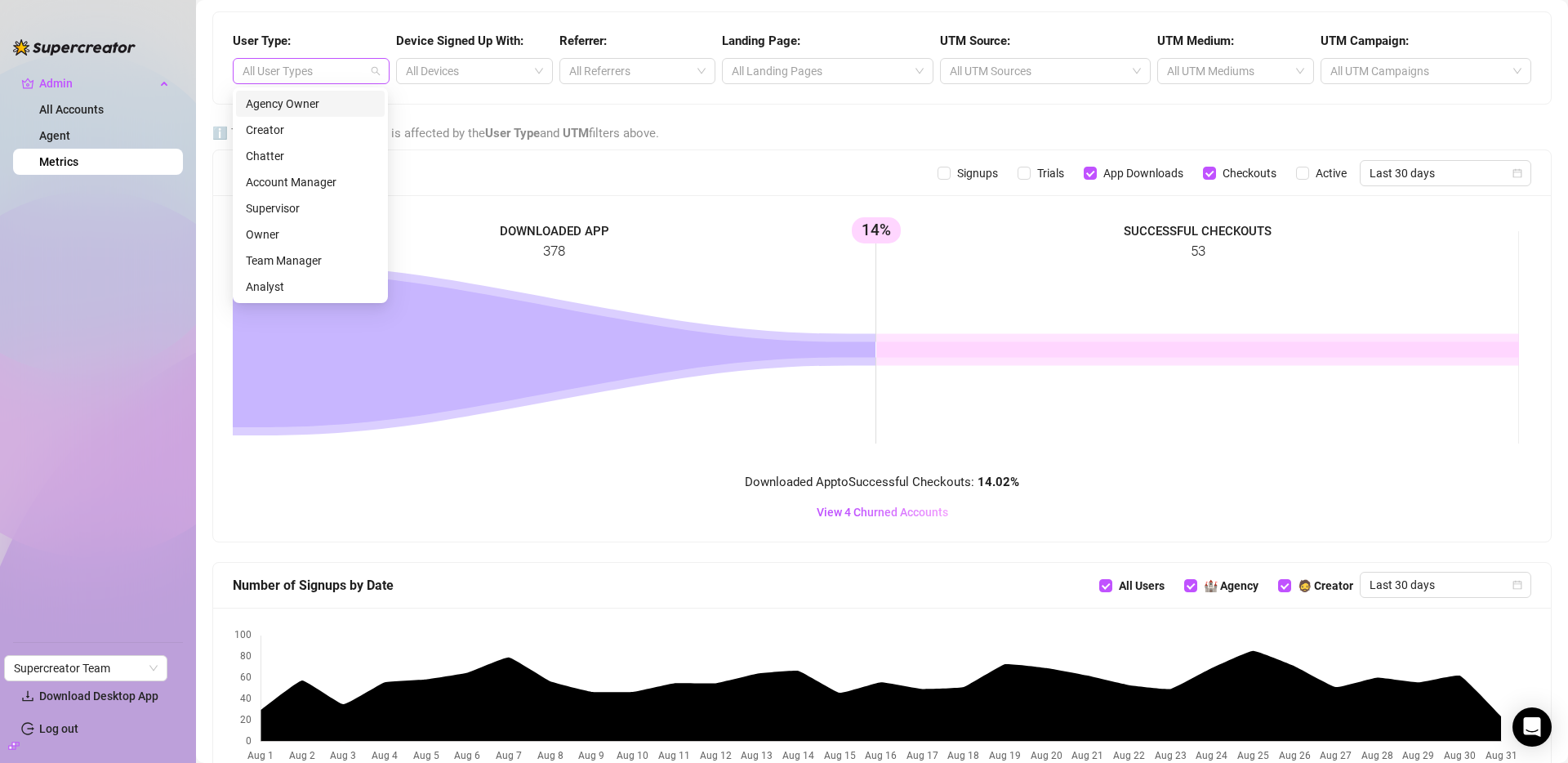
click at [310, 71] on div at bounding box center [302, 70] width 133 height 23
click at [290, 133] on div "Creator" at bounding box center [310, 130] width 129 height 18
click at [1031, 174] on span "Trials" at bounding box center [1051, 174] width 40 height 18
click at [1027, 174] on input "Trials" at bounding box center [1024, 173] width 13 height 13
checkbox input "true"
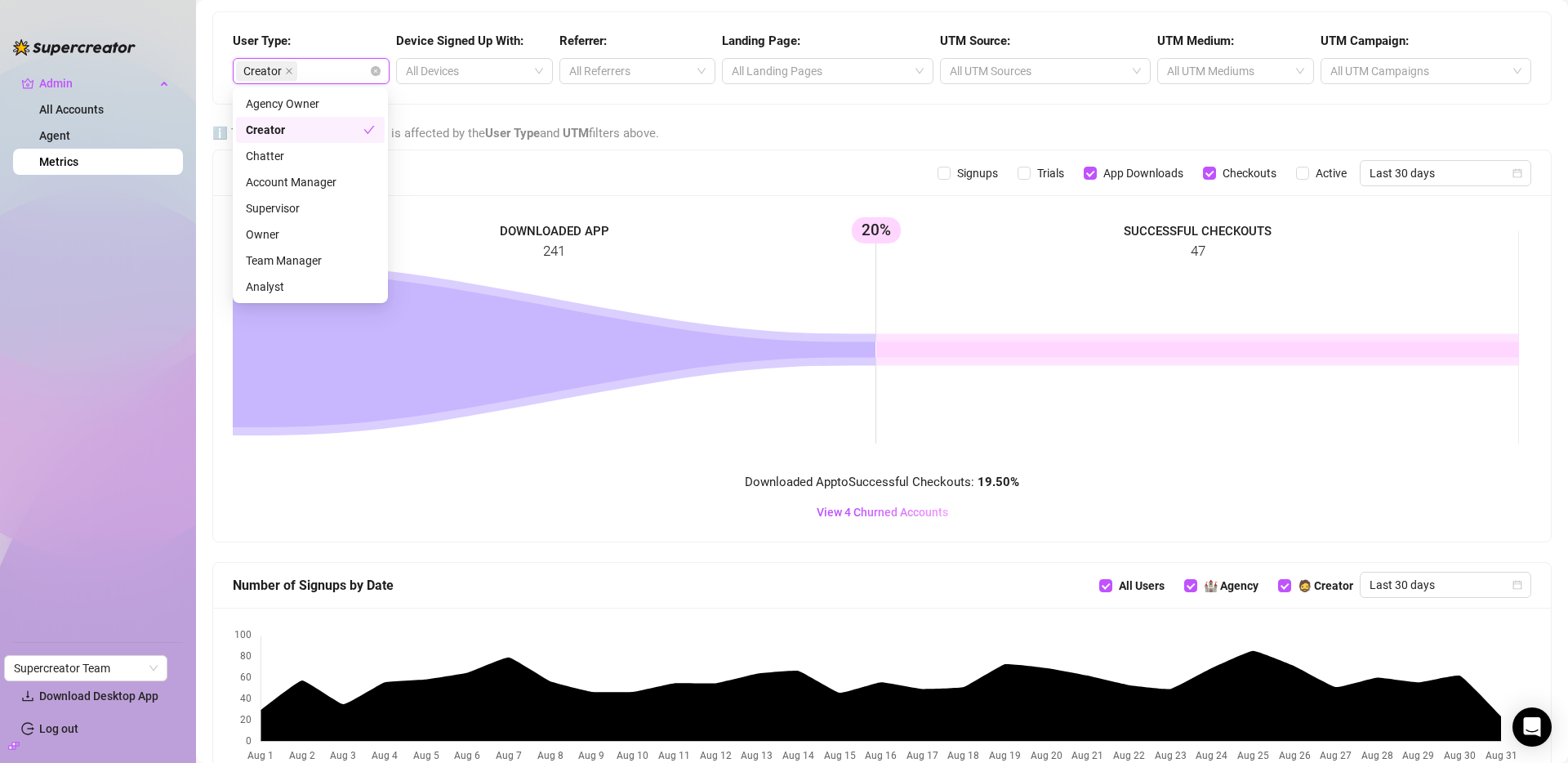
click at [958, 178] on span "Signups" at bounding box center [977, 174] width 54 height 18
click at [951, 178] on input "Signups" at bounding box center [944, 173] width 13 height 13
checkbox input "true"
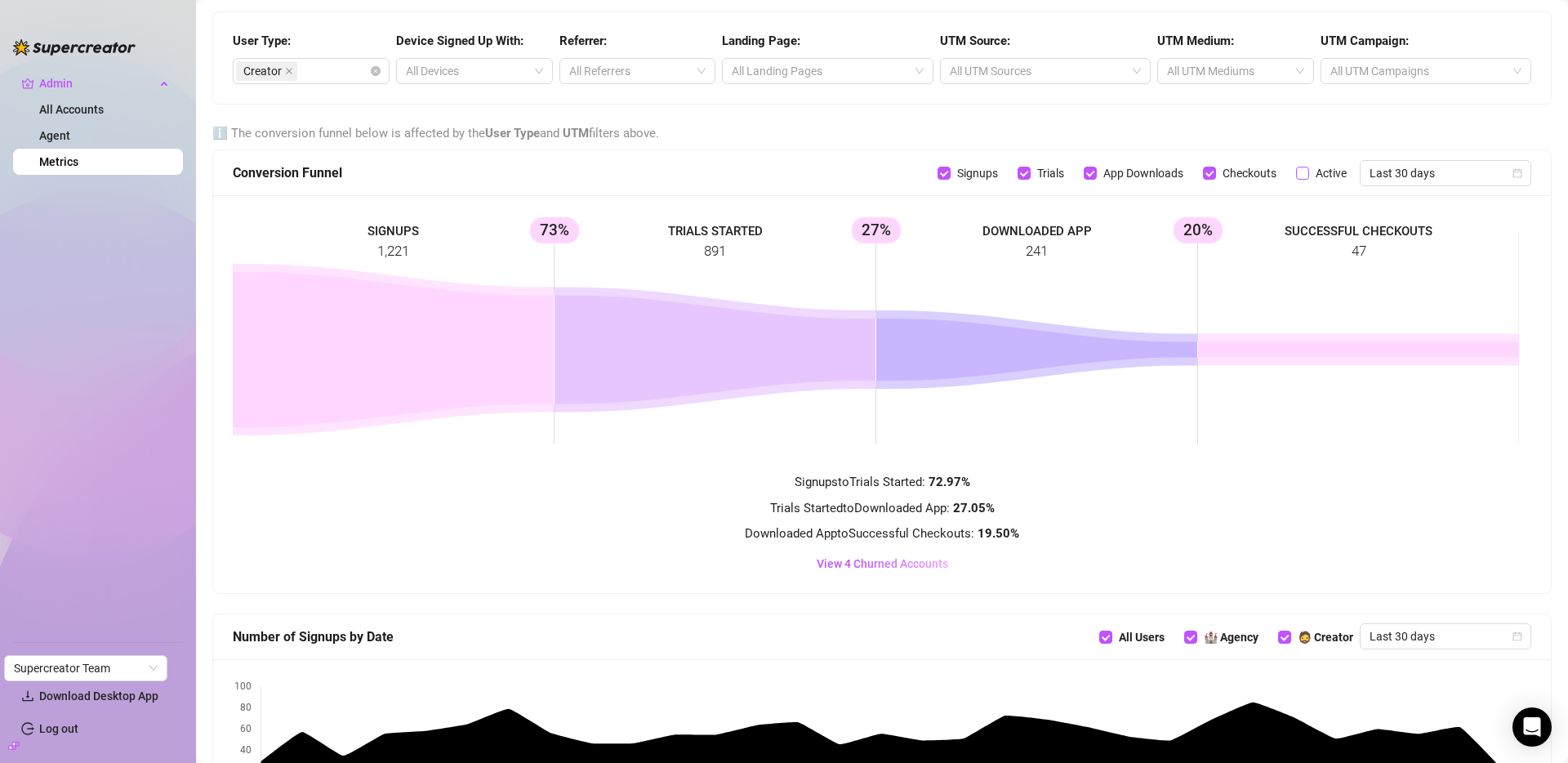
click at [1310, 175] on span "Active" at bounding box center [1331, 174] width 44 height 18
click at [1299, 175] on input "Active" at bounding box center [1302, 173] width 13 height 13
checkbox input "true"
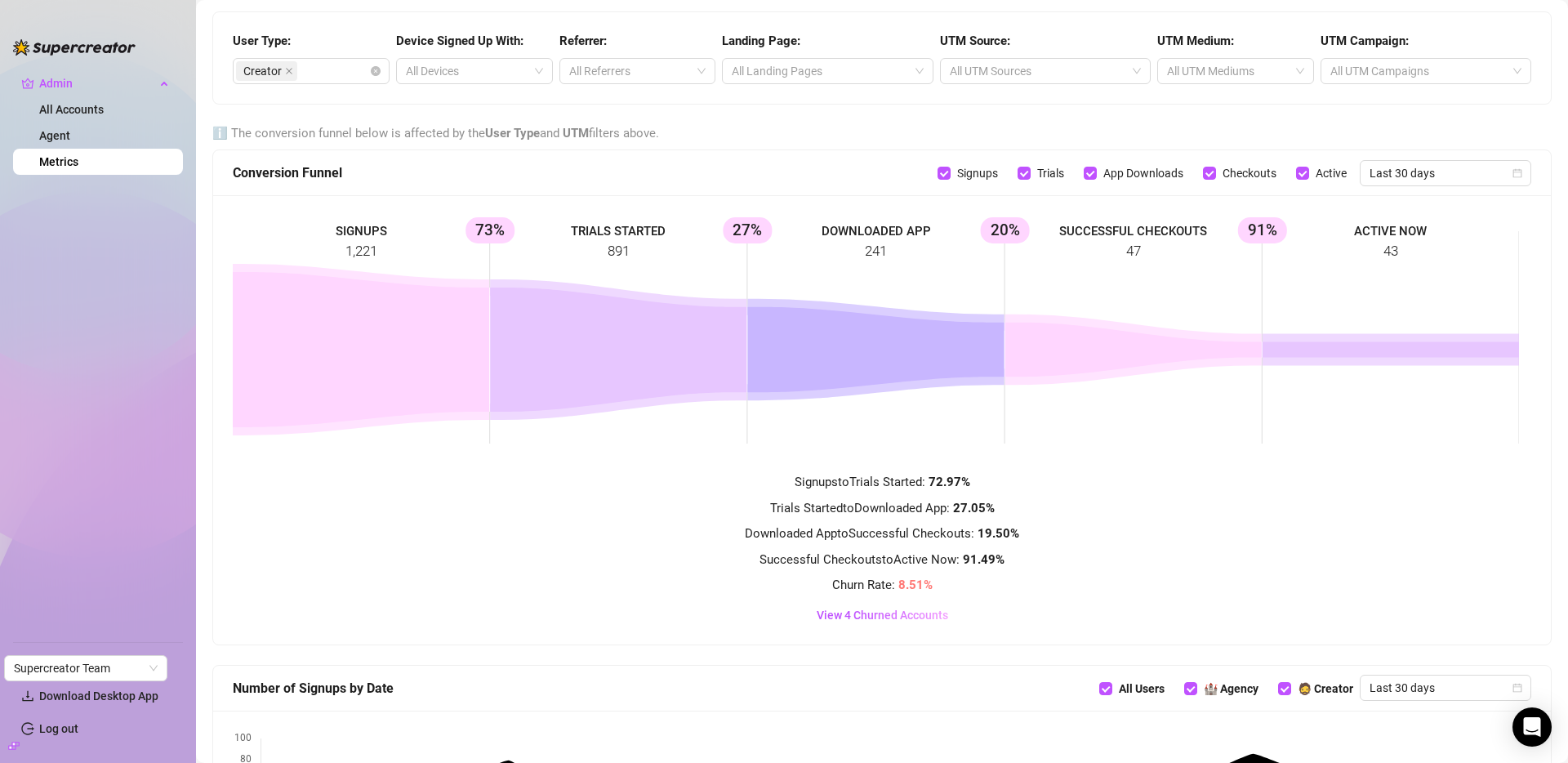
click at [468, 55] on div "Device Signed Up With: All Devices" at bounding box center [474, 58] width 163 height 52
click at [463, 66] on div at bounding box center [466, 70] width 133 height 23
click at [417, 103] on div "browser" at bounding box center [471, 104] width 129 height 18
click at [427, 12] on div "User Type: Creator Device Signed Up With: browser Referrer: All Referrers Landi…" at bounding box center [881, 58] width 1338 height 91
click at [307, 76] on div "Creator" at bounding box center [302, 70] width 133 height 23
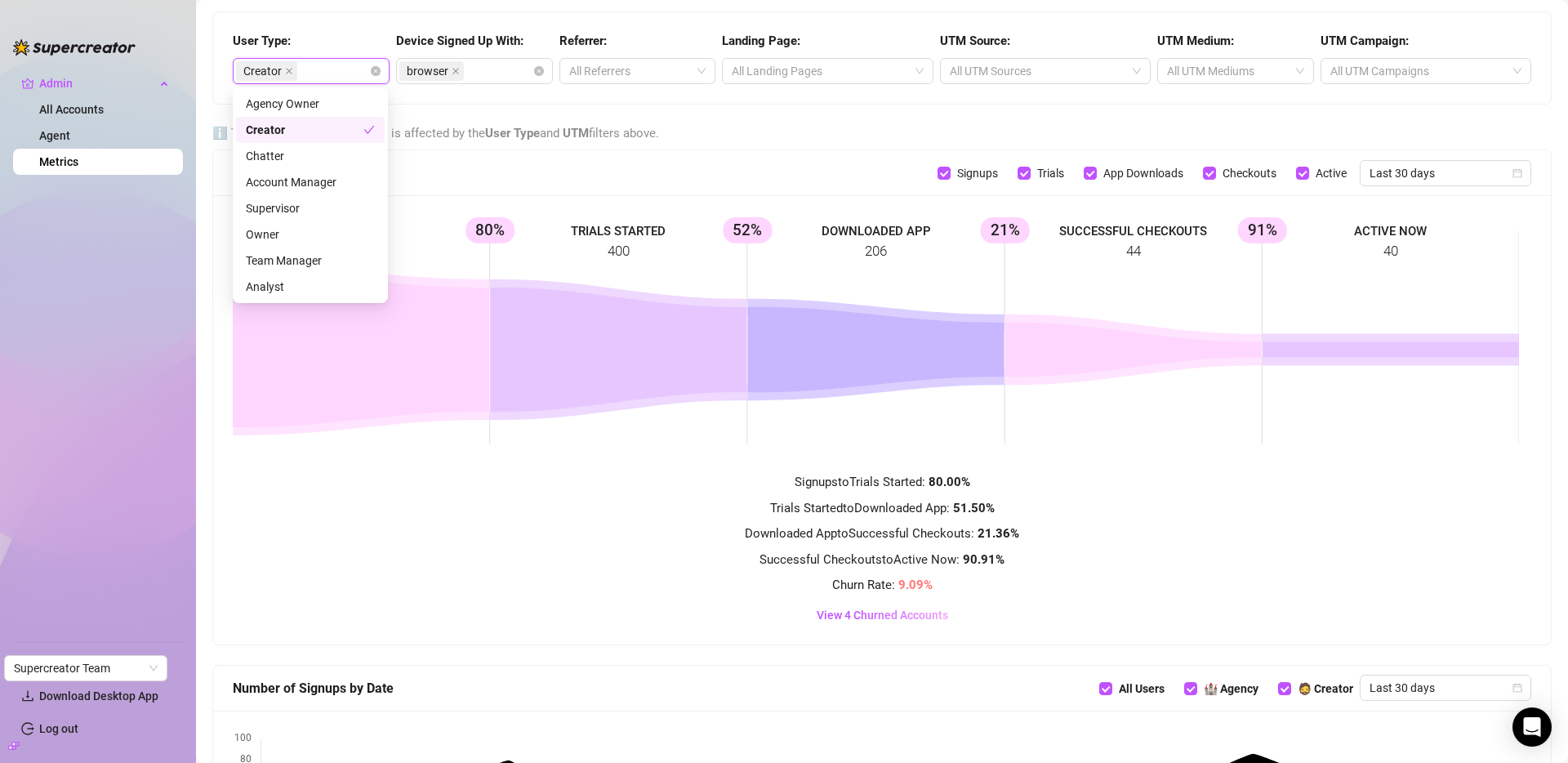
click at [324, 59] on div "Creator" at bounding box center [302, 70] width 133 height 23
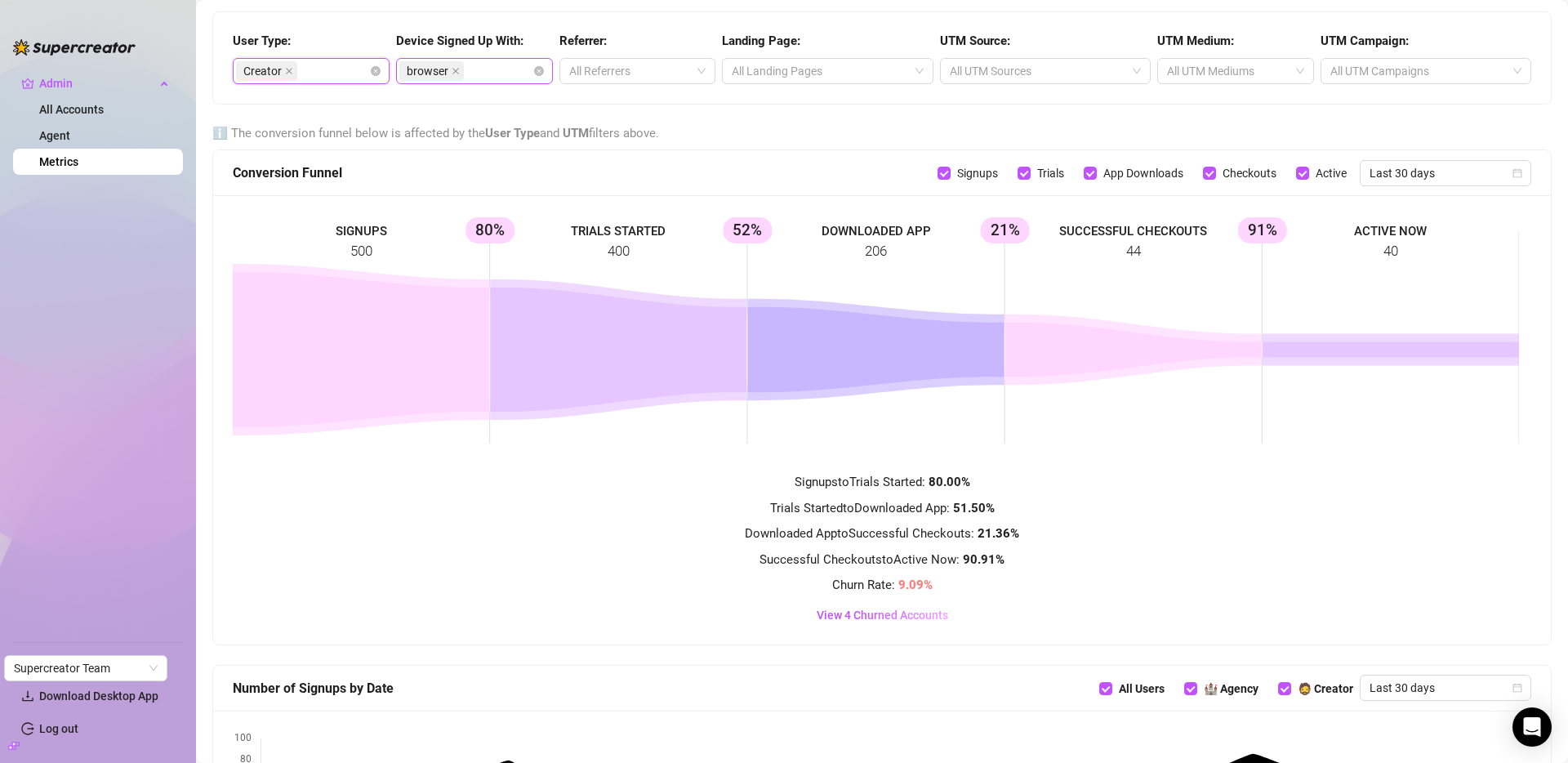
click at [482, 69] on div "browser" at bounding box center [466, 70] width 133 height 23
click at [443, 125] on div "mobile" at bounding box center [471, 130] width 129 height 18
click at [452, 69] on icon "close" at bounding box center [456, 70] width 8 height 8
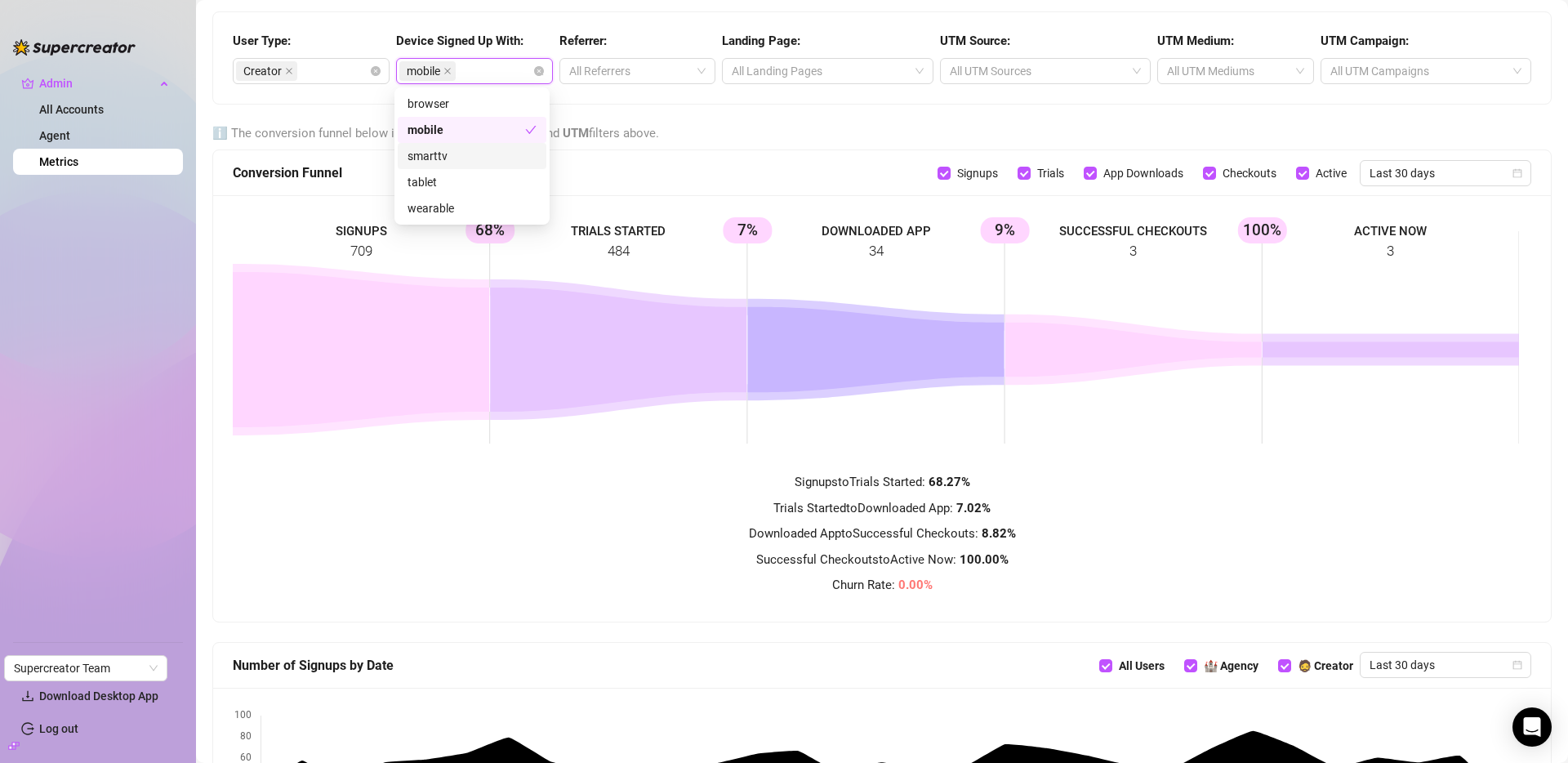
click at [447, 76] on span at bounding box center [447, 71] width 8 height 18
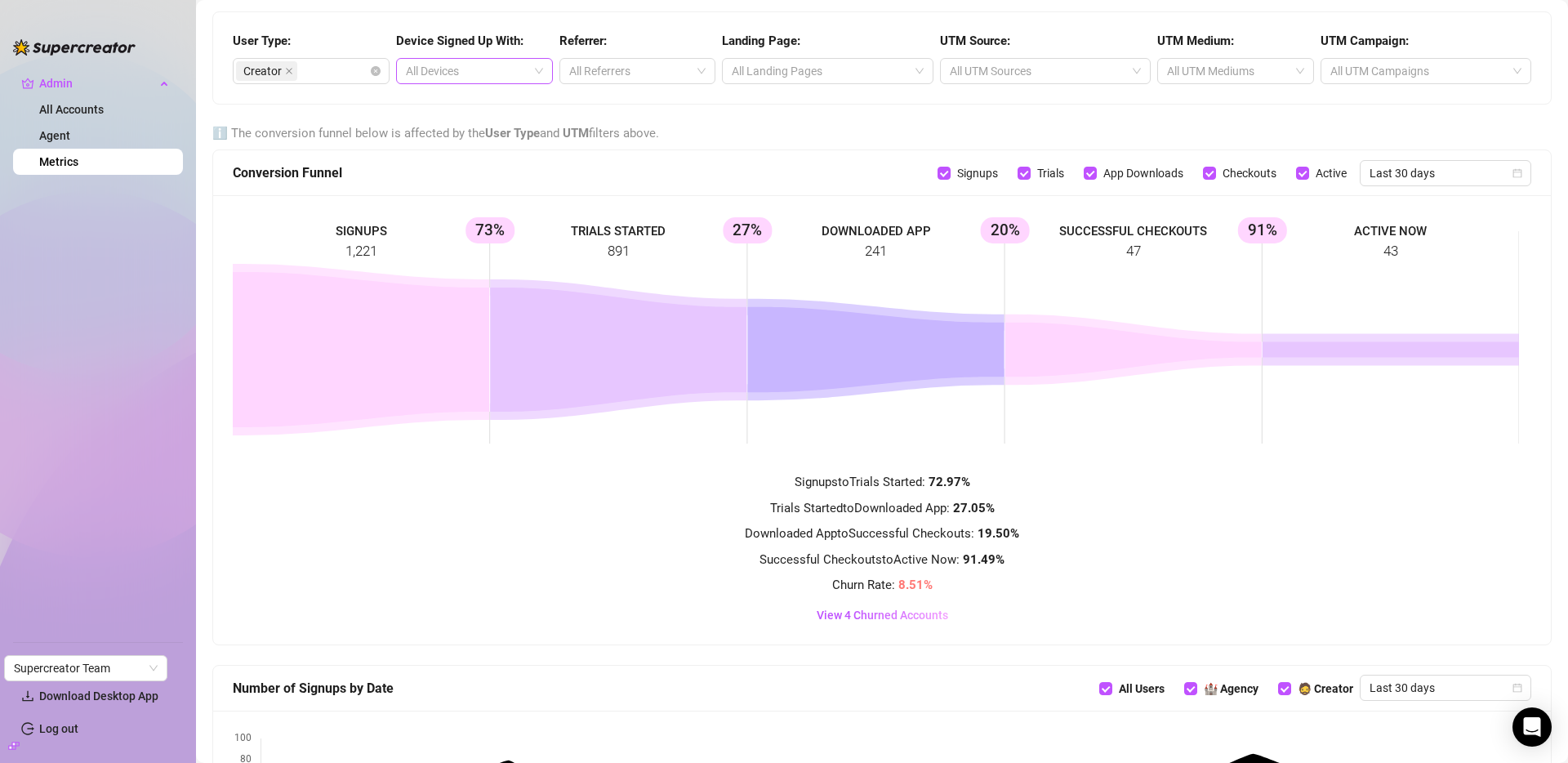
click at [365, 251] on rect at bounding box center [876, 337] width 1287 height 245
click at [378, 263] on rect at bounding box center [876, 337] width 1287 height 245
click at [321, 79] on div "Creator" at bounding box center [302, 70] width 133 height 23
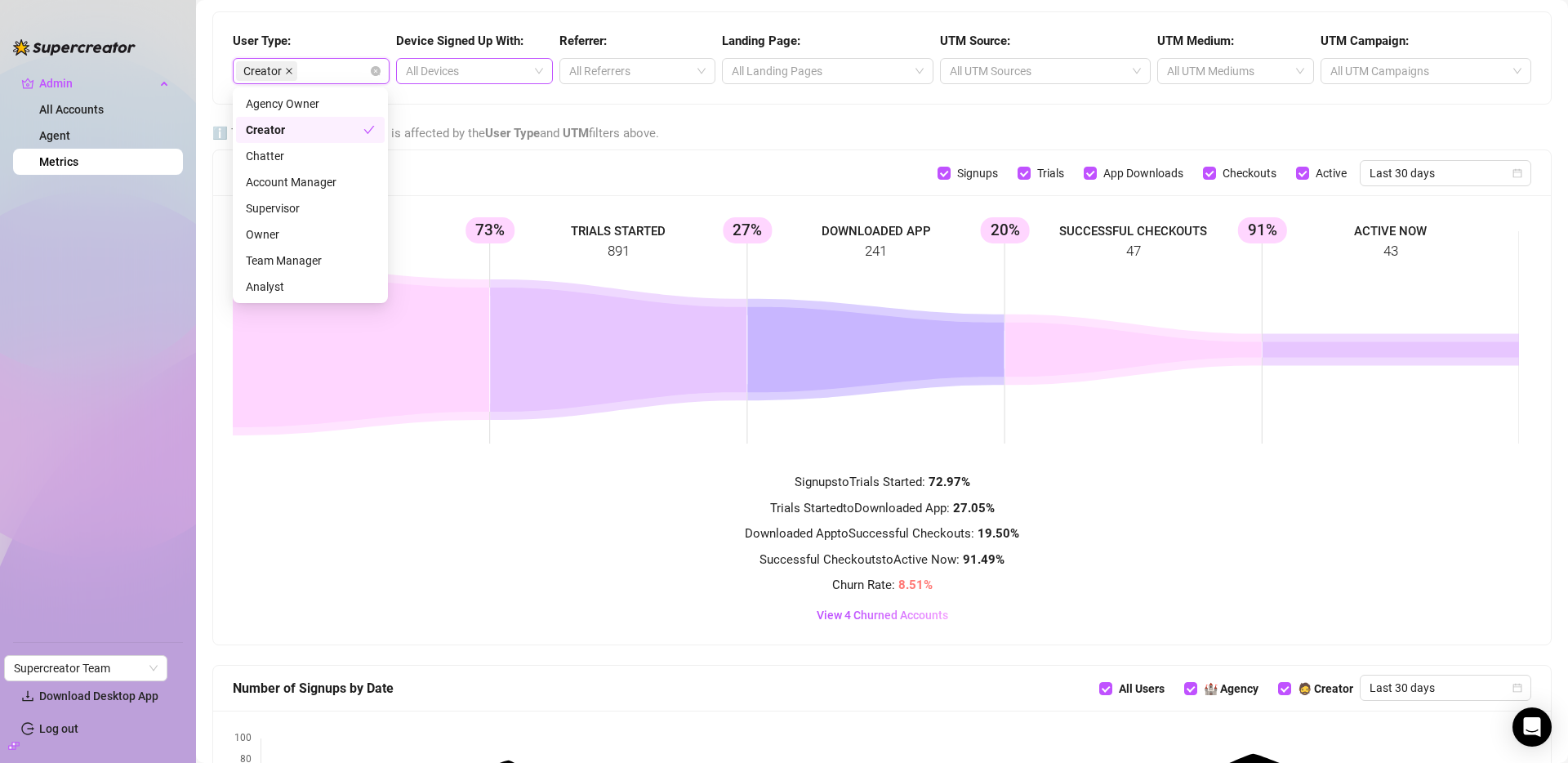
click at [285, 67] on icon "close" at bounding box center [289, 70] width 8 height 8
click at [282, 108] on div "Agency Owner" at bounding box center [310, 104] width 129 height 18
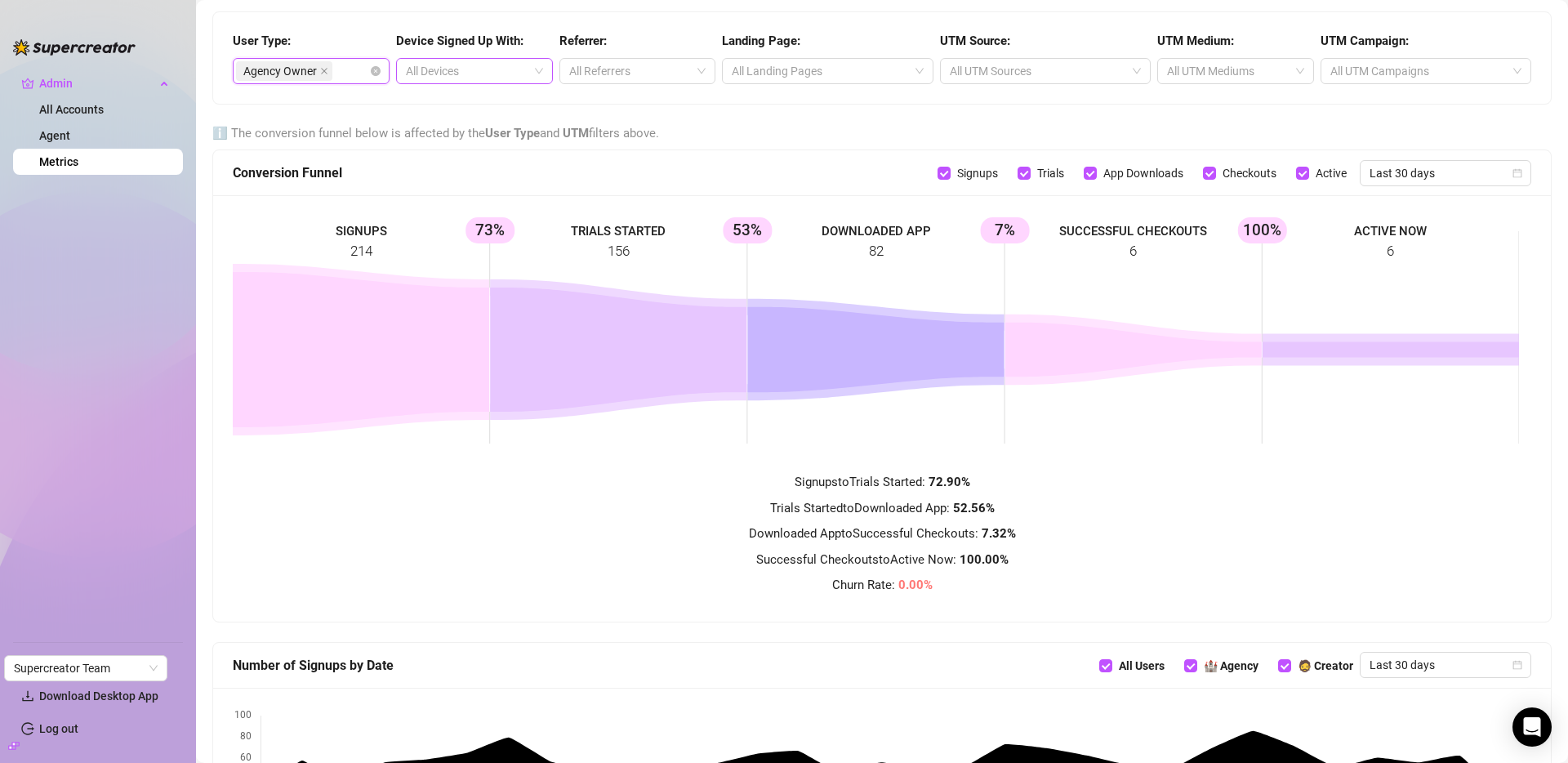
click at [452, 153] on div "Conversion Funnel Signups Trials App Downloads Checkouts Active Last 30 days" at bounding box center [881, 174] width 1338 height 46
click at [344, 68] on div "Agency Owner" at bounding box center [302, 70] width 133 height 23
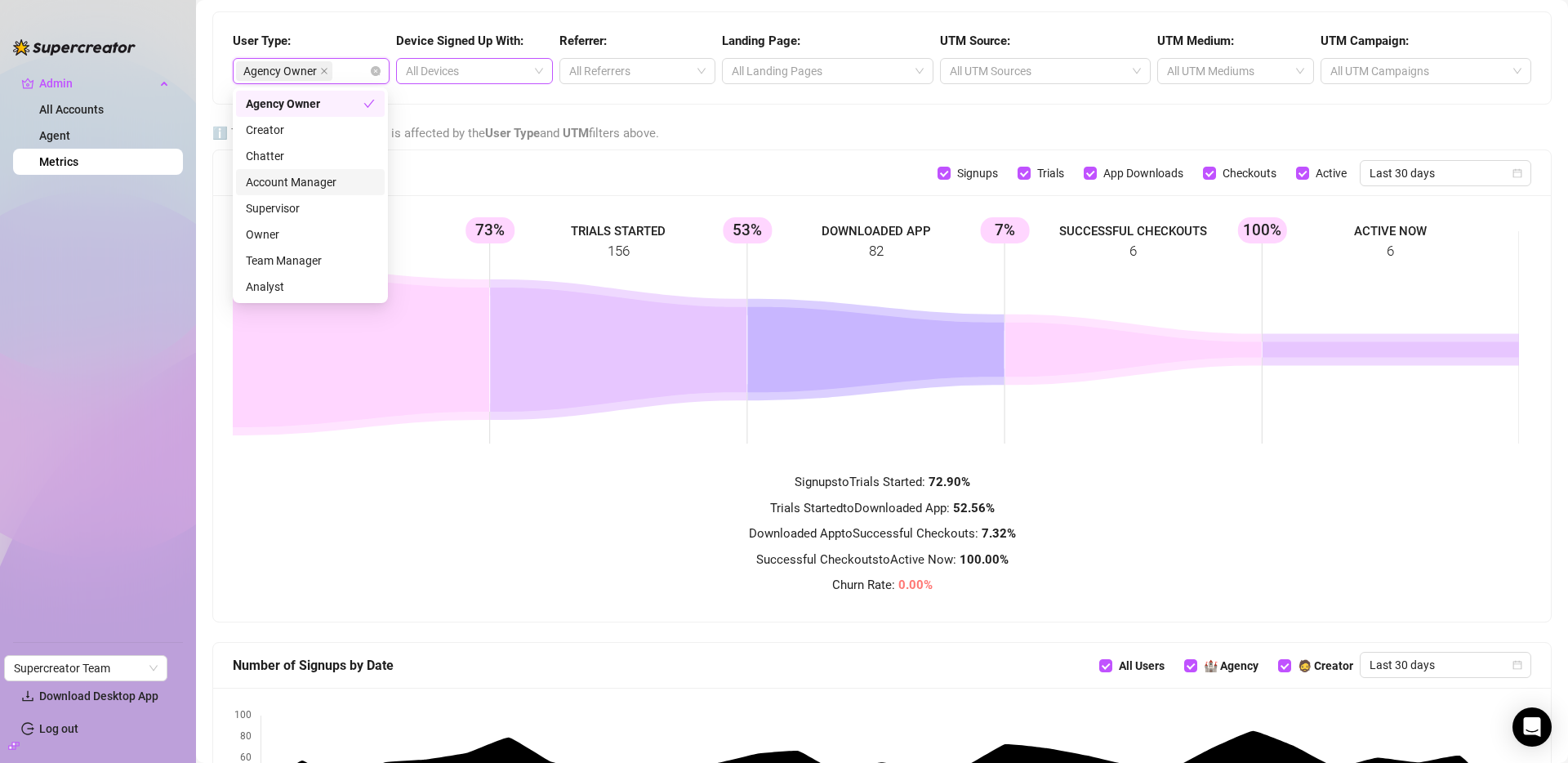
click at [416, 164] on div "Conversion Funnel" at bounding box center [585, 173] width 705 height 20
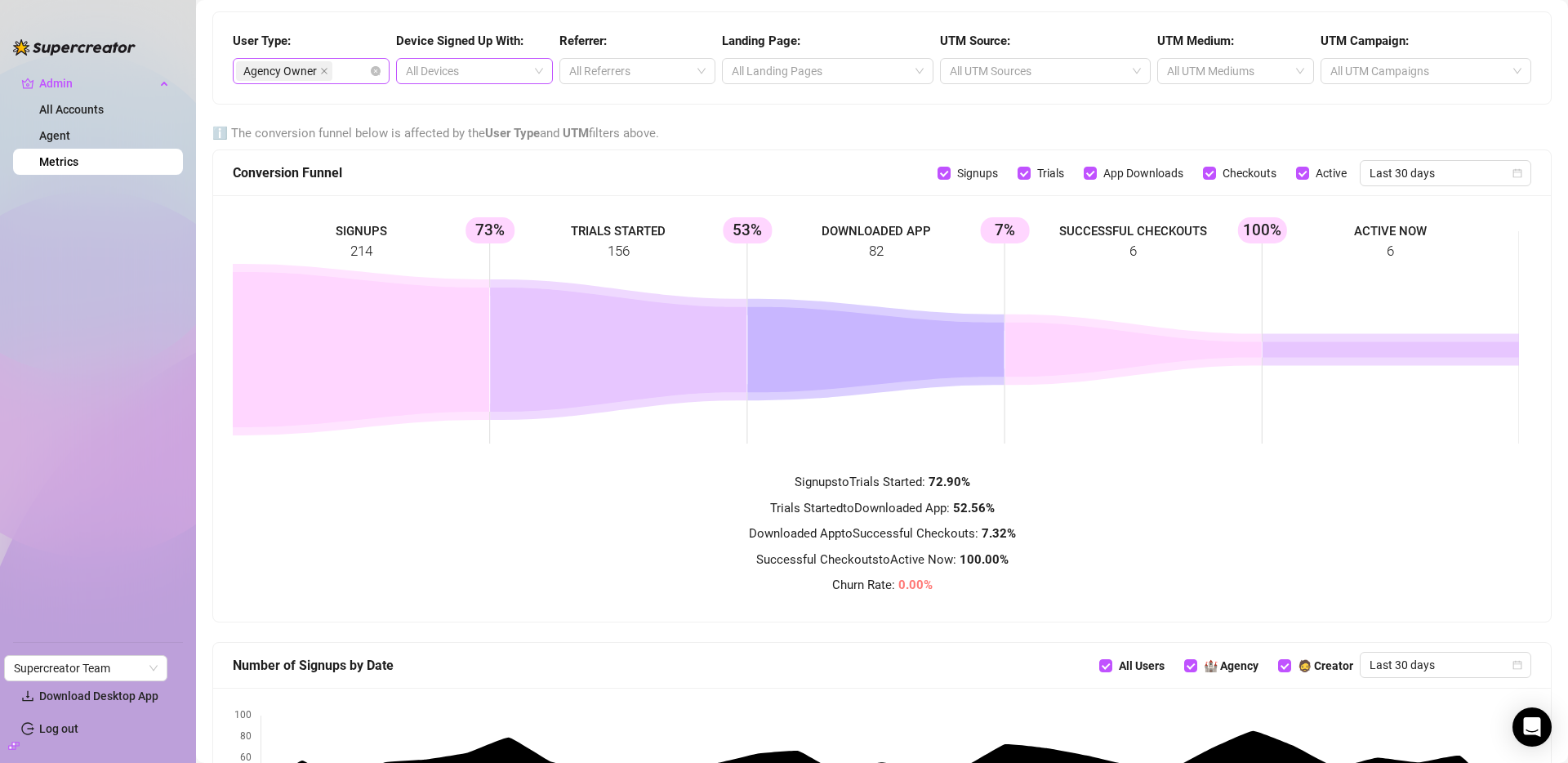
click at [295, 81] on div "Agency Owner" at bounding box center [285, 70] width 100 height 23
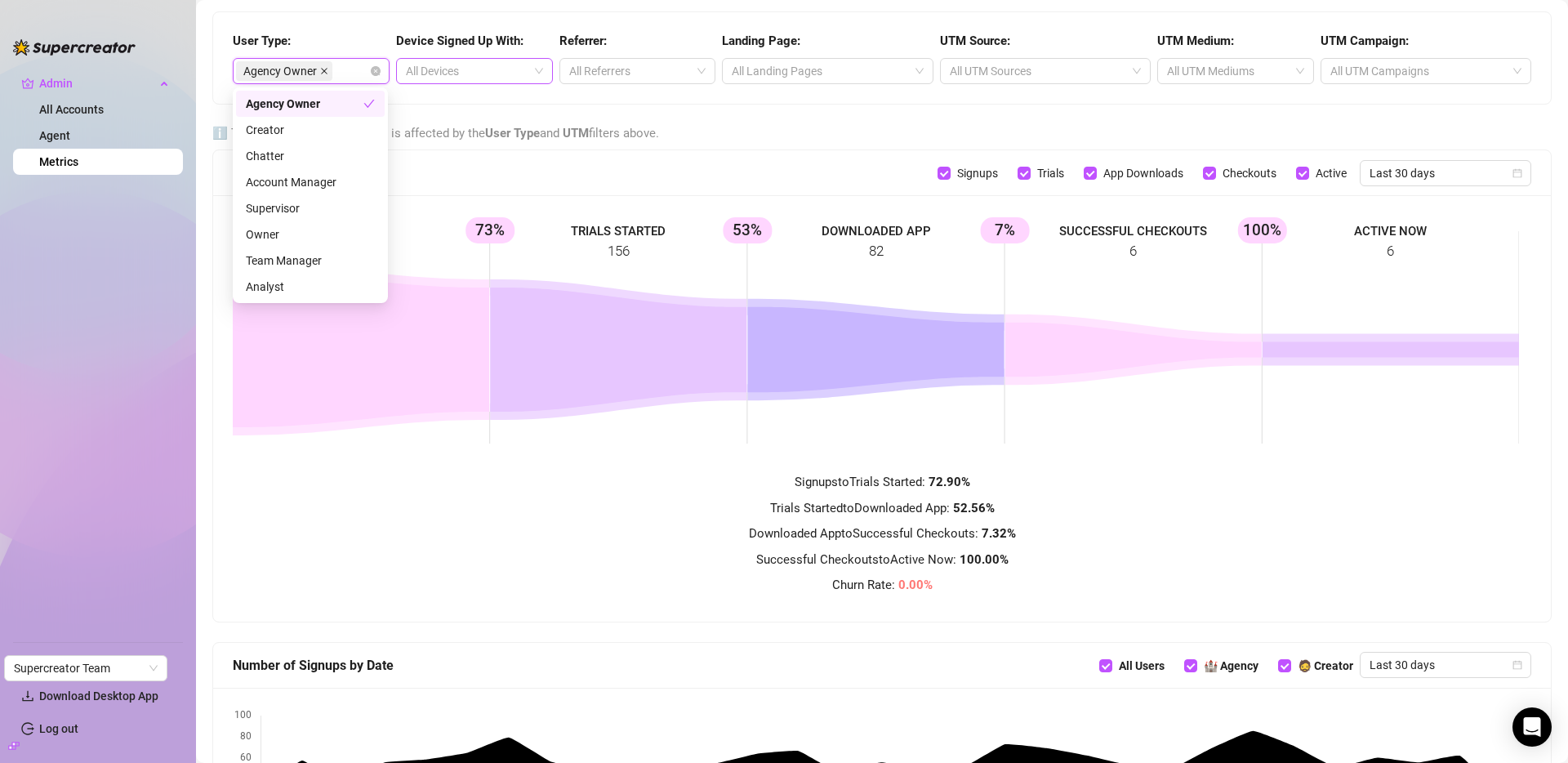
click at [323, 73] on icon "close" at bounding box center [324, 70] width 8 height 8
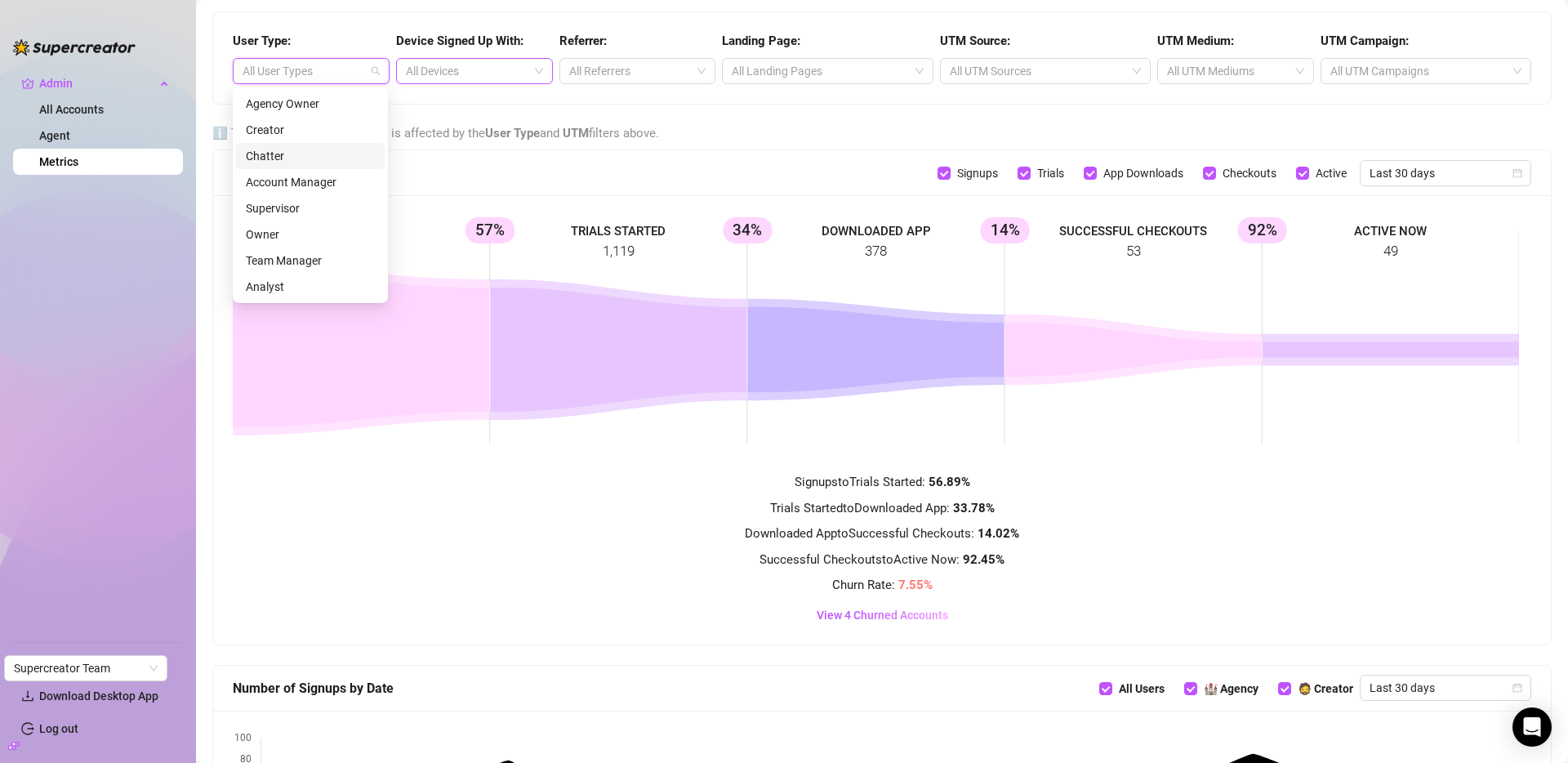
click at [275, 155] on div "Chatter" at bounding box center [310, 156] width 129 height 18
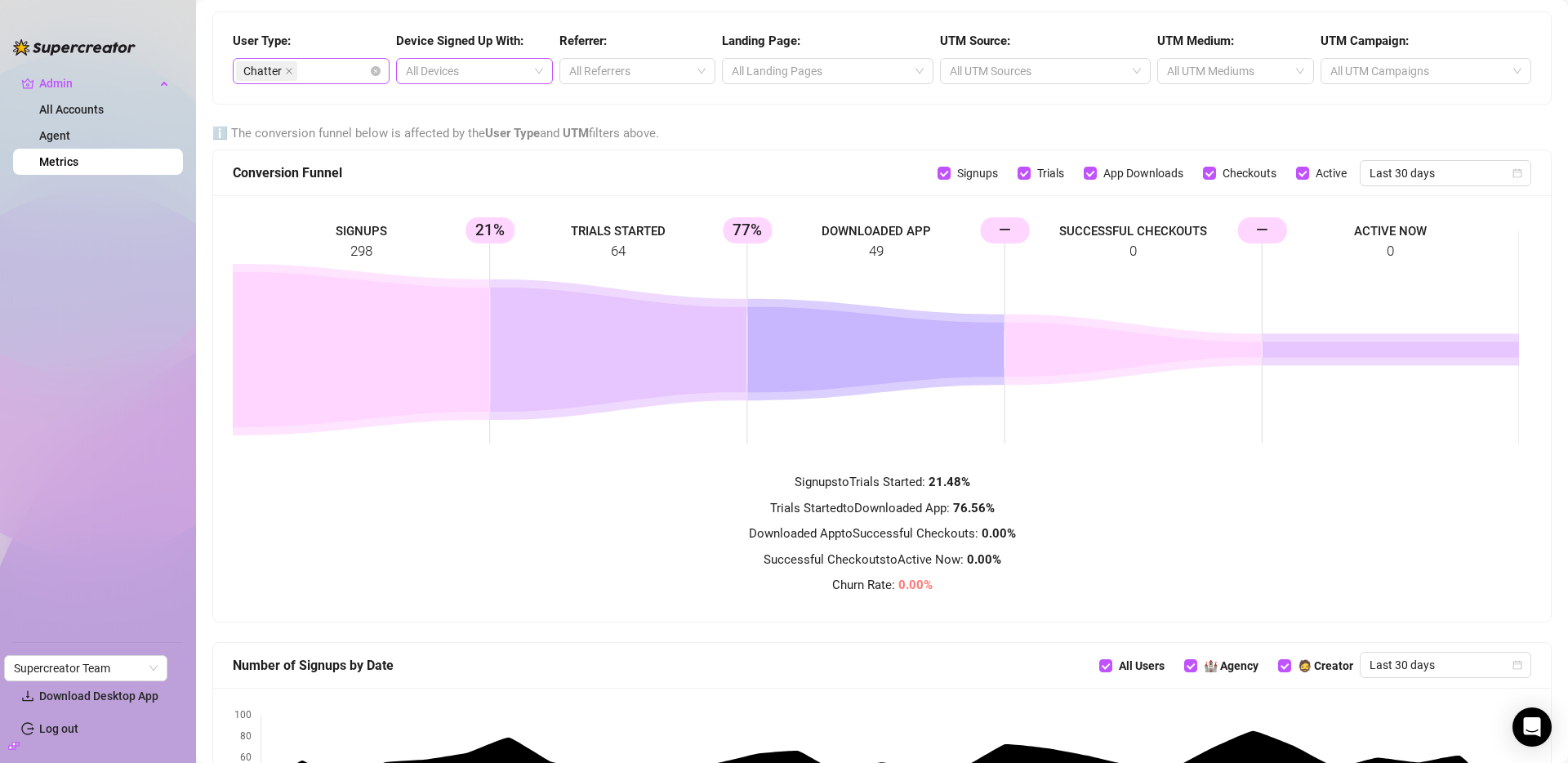
click at [519, 135] on strong "User Type" at bounding box center [512, 133] width 55 height 15
click at [333, 73] on div "Chatter" at bounding box center [302, 70] width 133 height 23
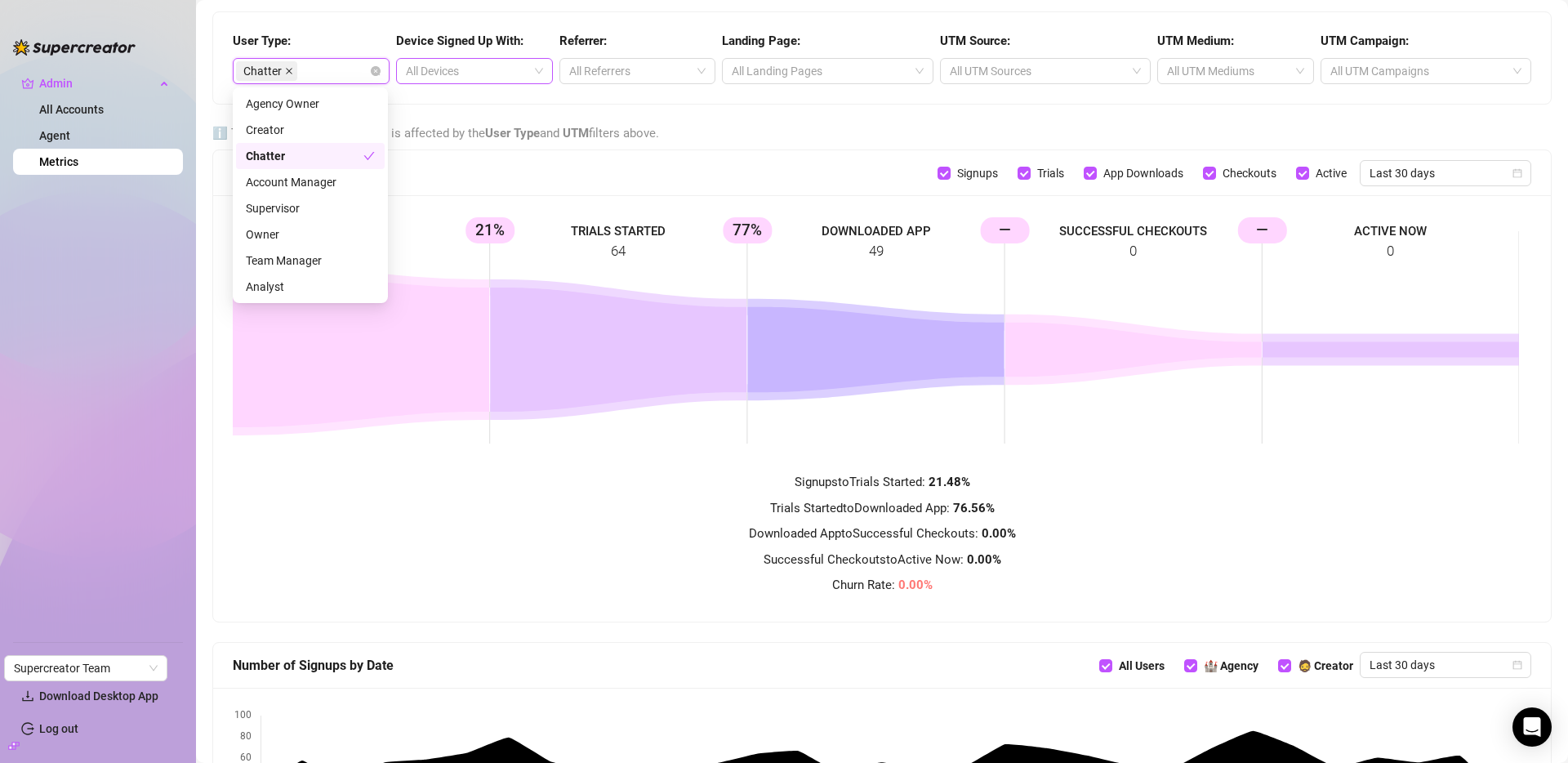
click at [289, 67] on icon "close" at bounding box center [289, 70] width 8 height 8
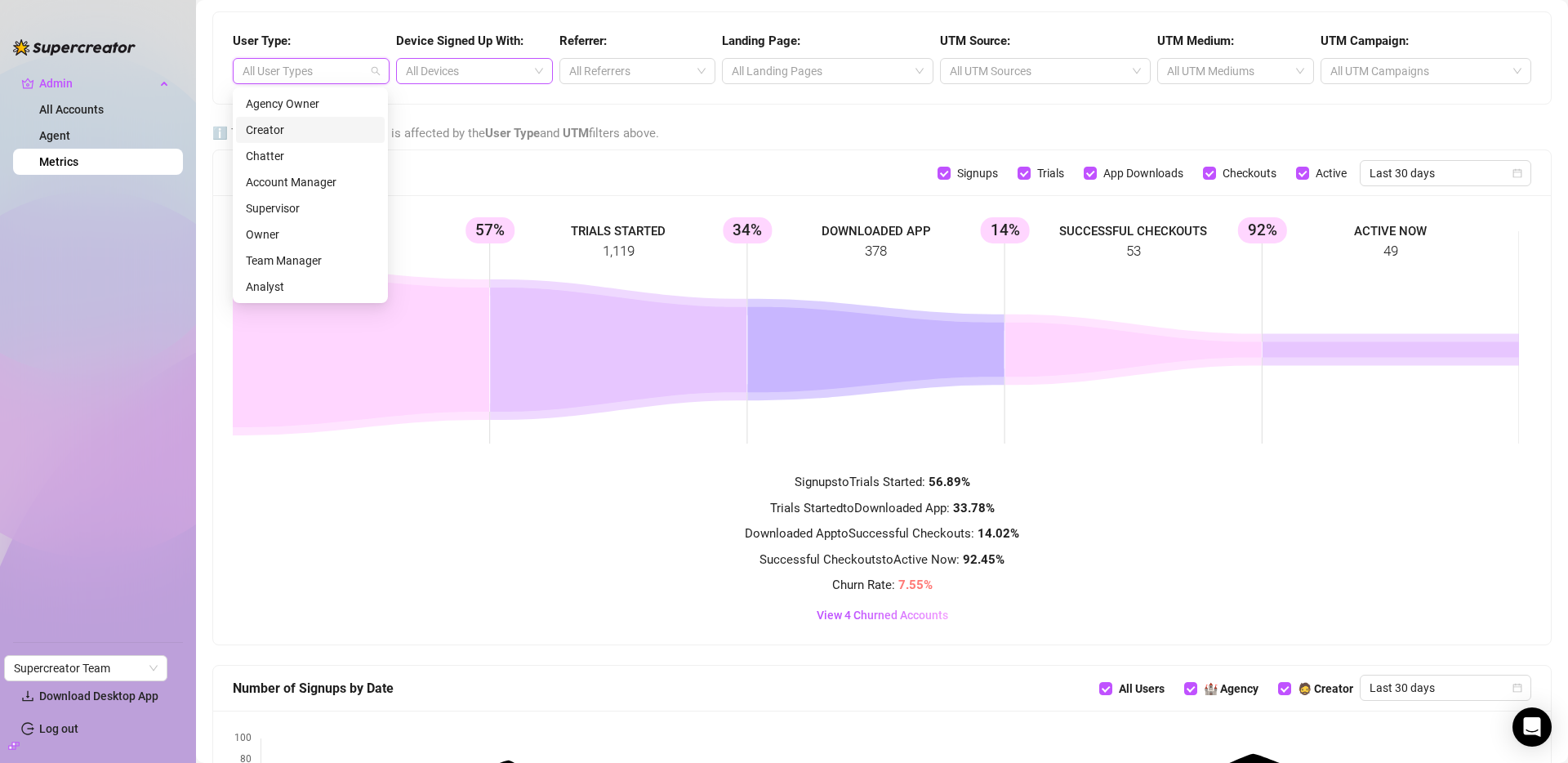
click at [300, 104] on div "Agency Owner" at bounding box center [310, 104] width 129 height 18
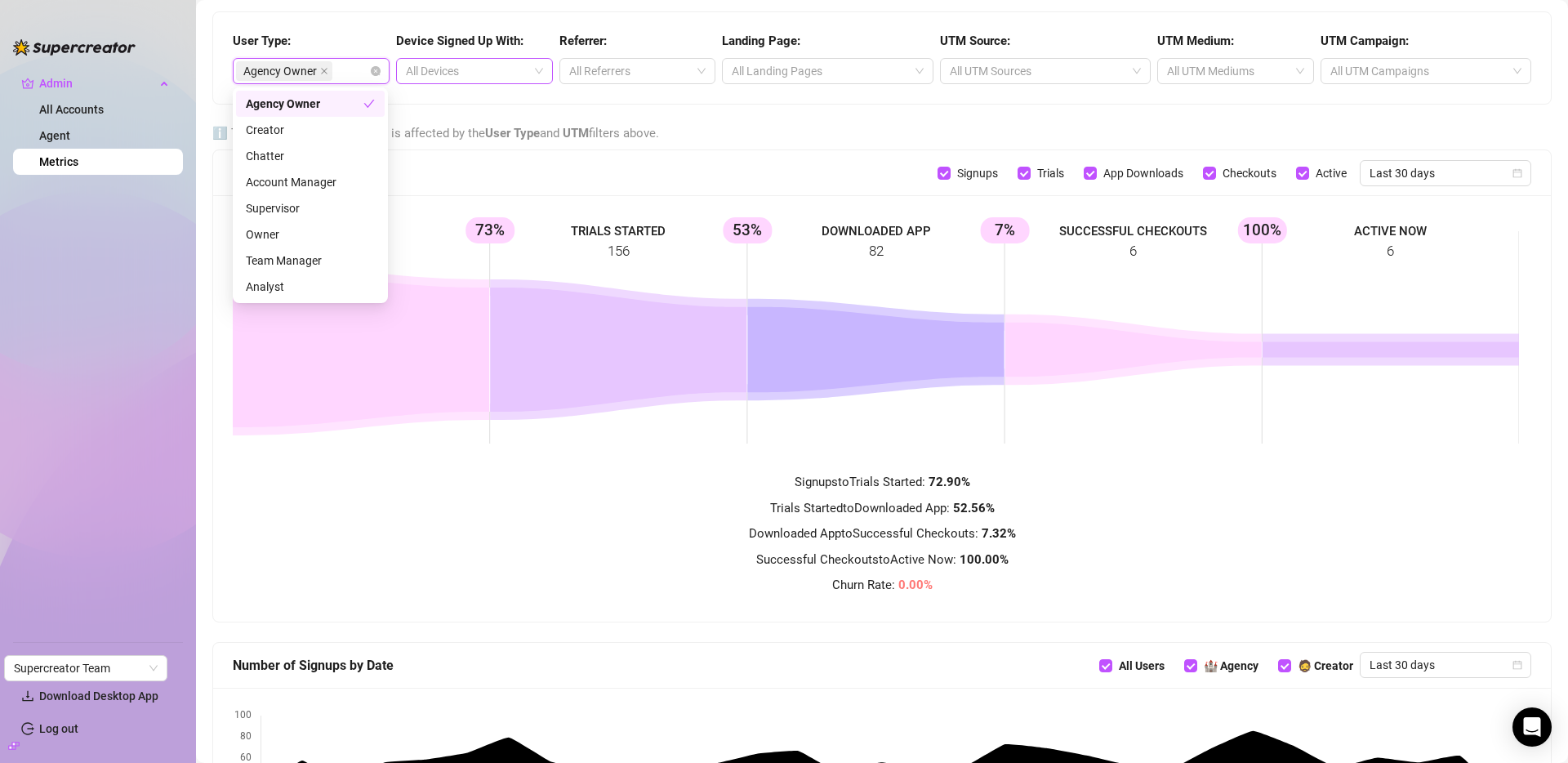
click at [300, 104] on div "Agency Owner" at bounding box center [304, 104] width 118 height 18
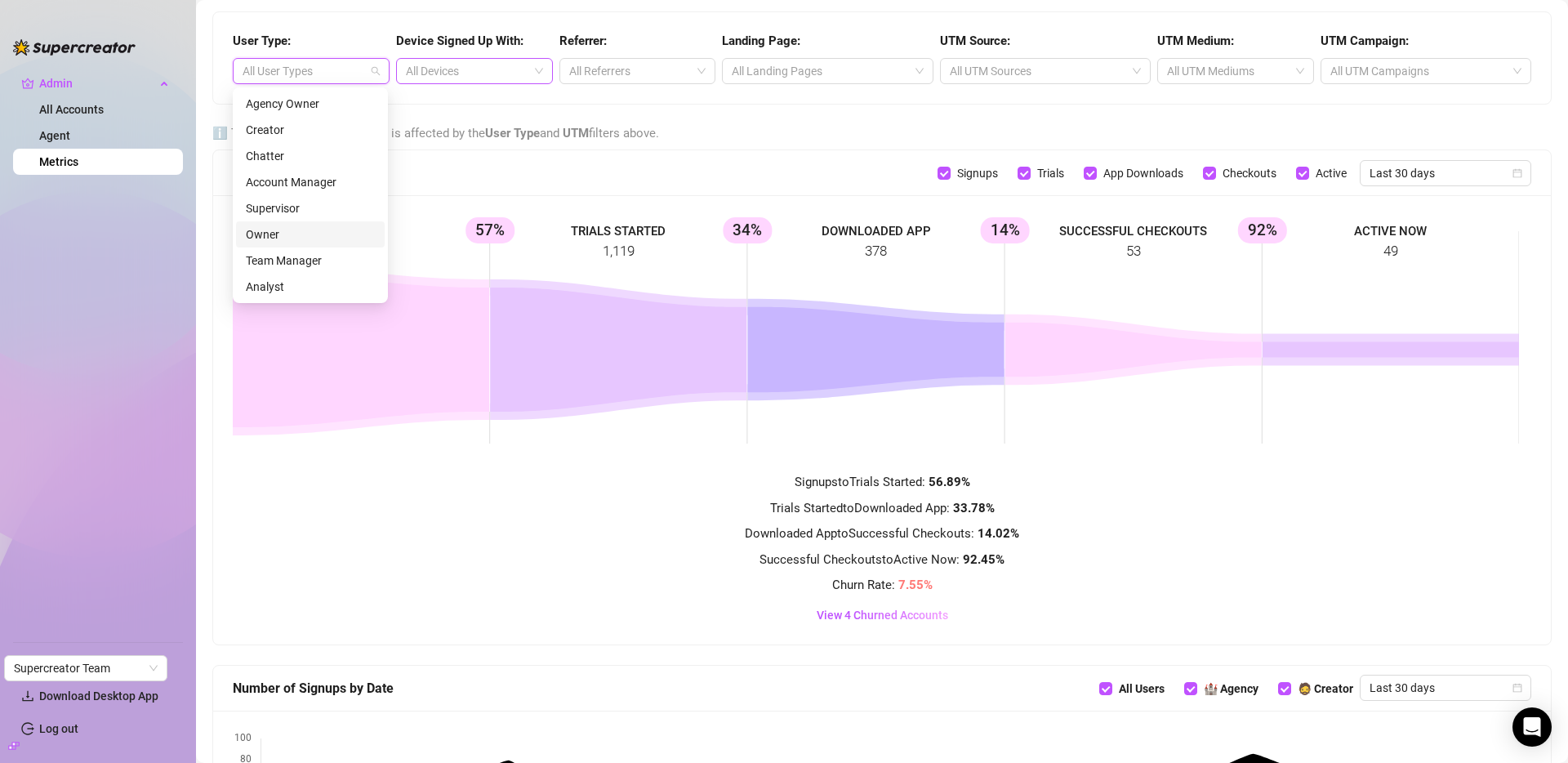
click at [269, 232] on div "Owner" at bounding box center [310, 235] width 129 height 18
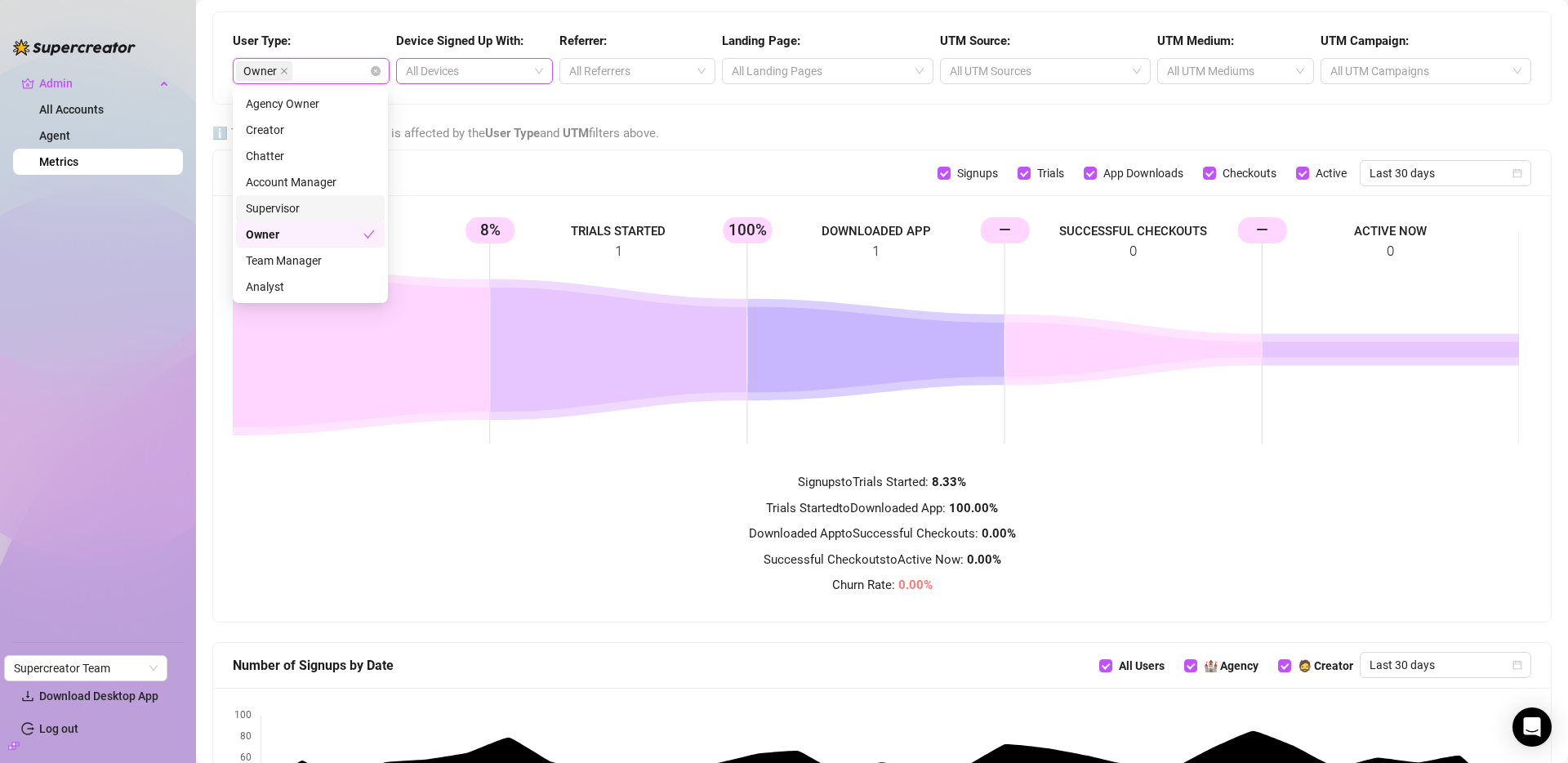
click at [525, 182] on div "Conversion Funnel" at bounding box center [585, 173] width 705 height 20
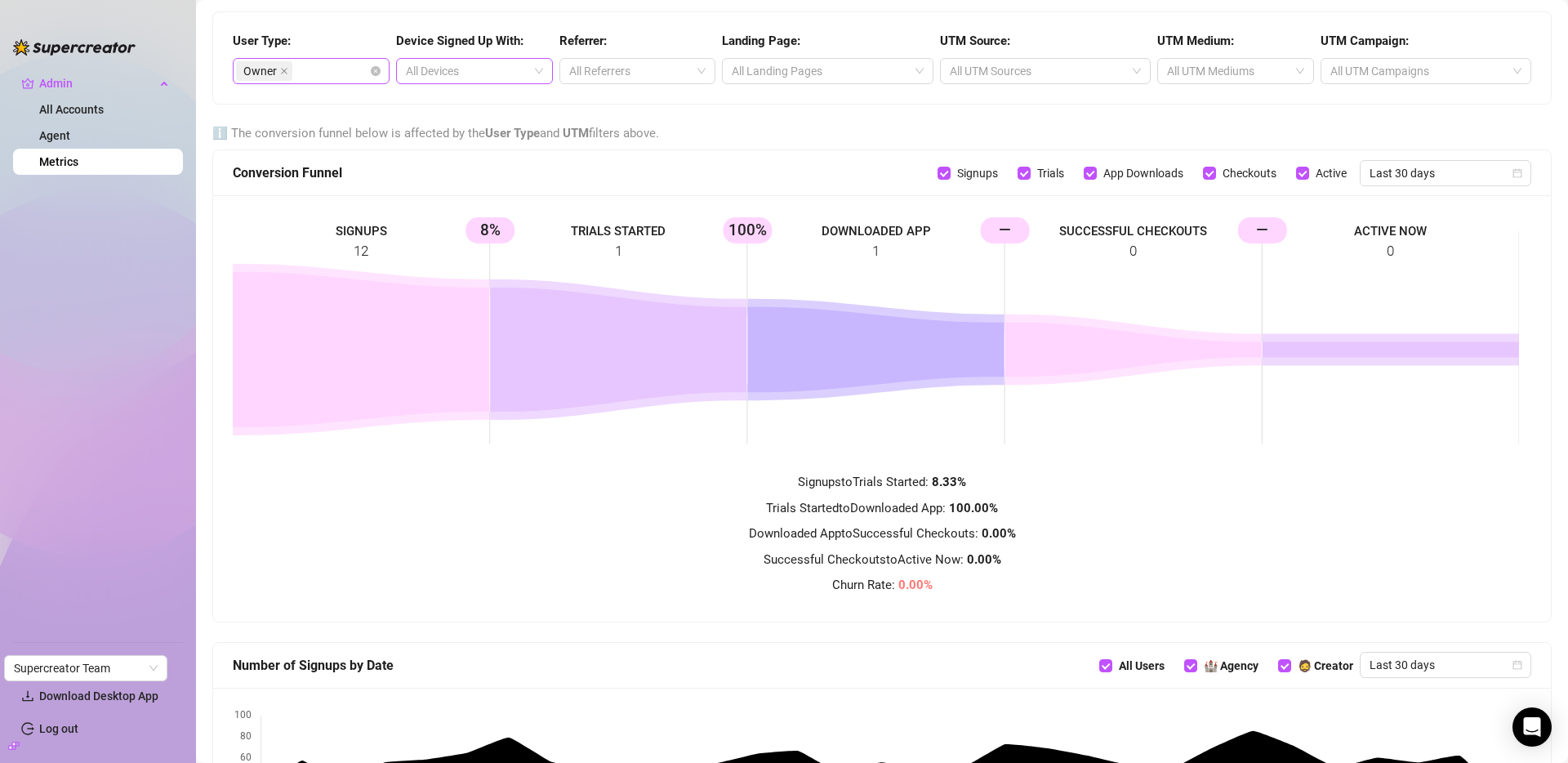
click at [340, 66] on div "Owner" at bounding box center [302, 70] width 133 height 23
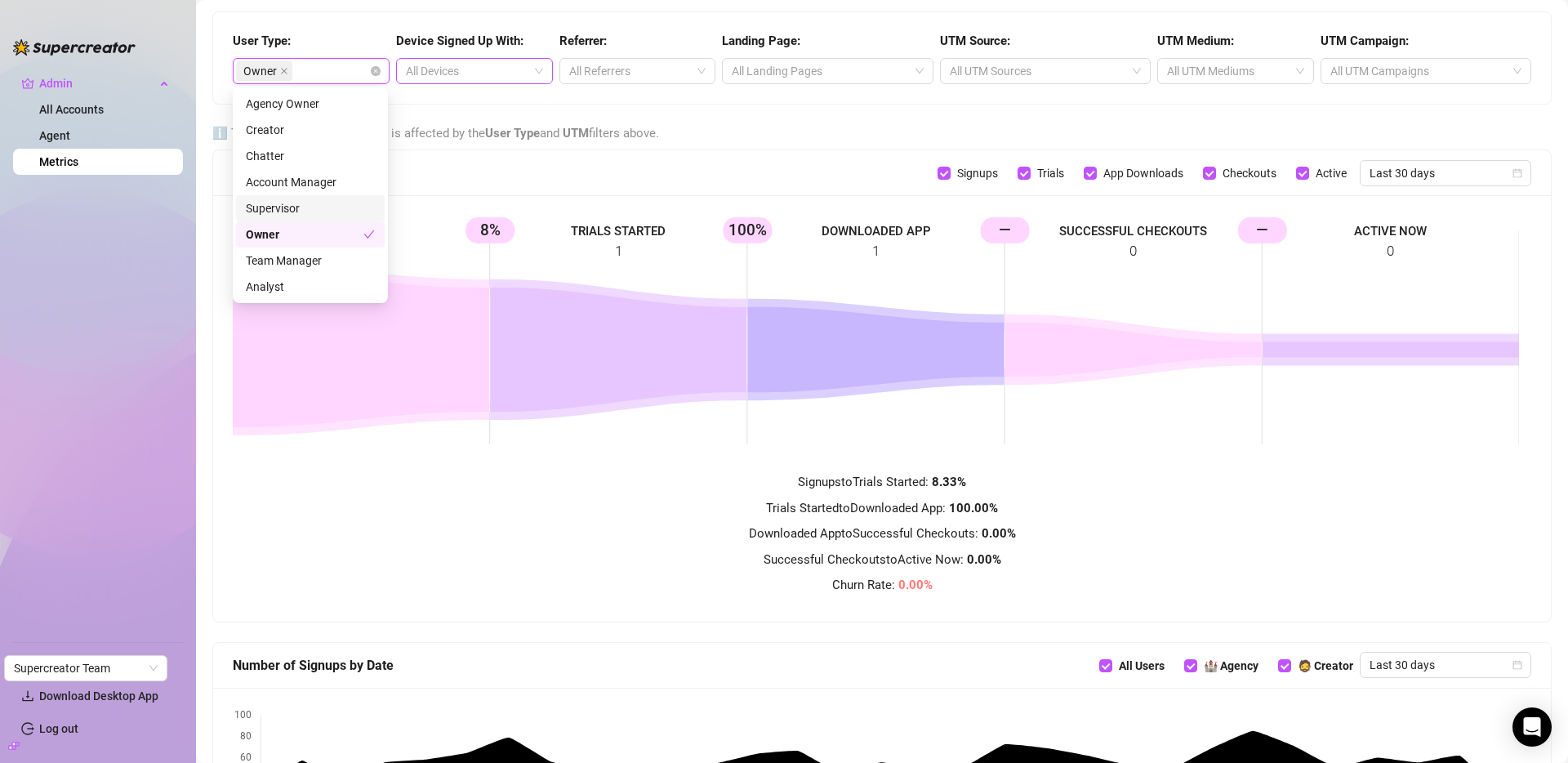
click at [286, 69] on icon "close" at bounding box center [284, 70] width 8 height 8
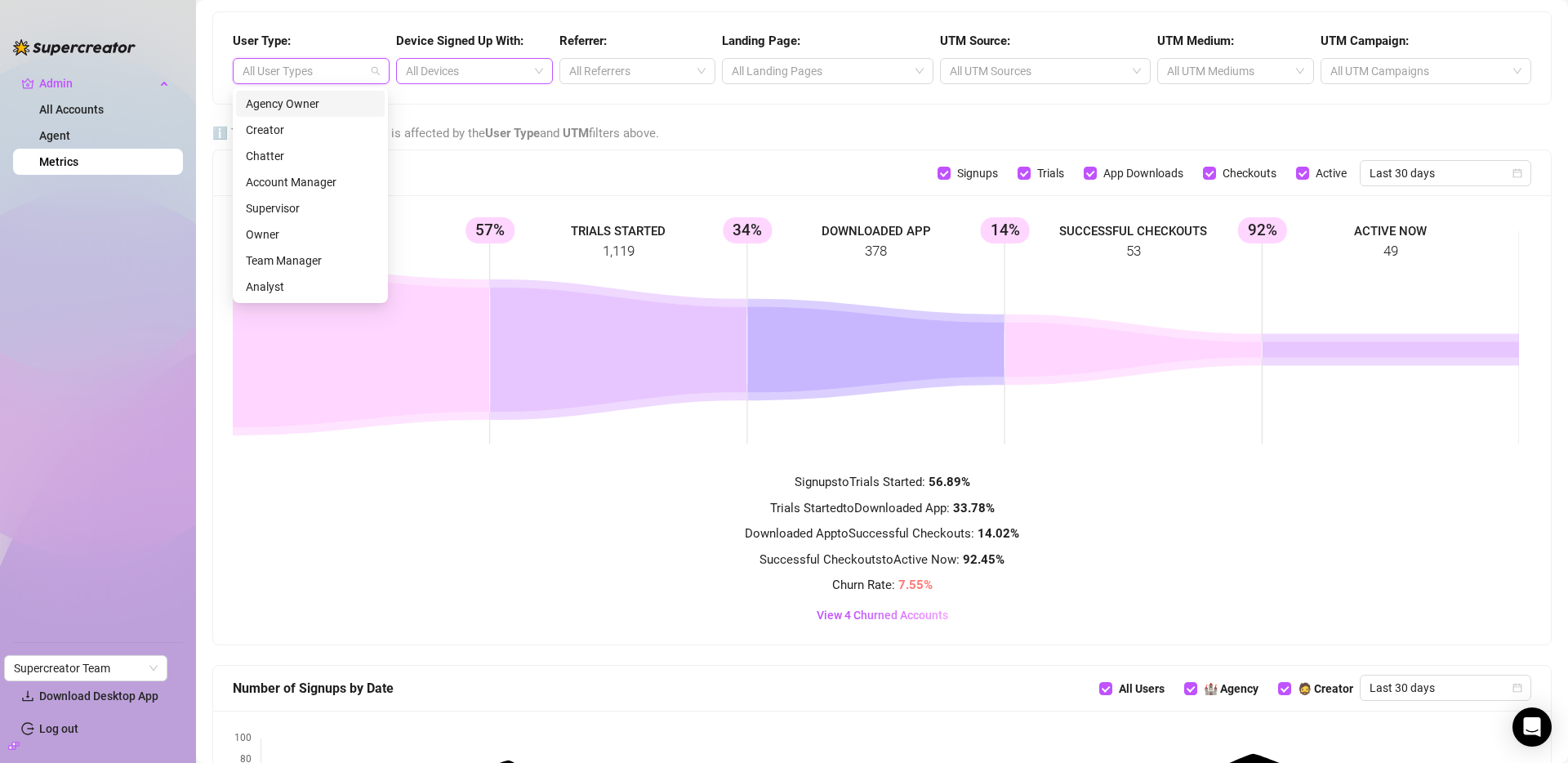
click at [264, 112] on div "Agency Owner" at bounding box center [310, 104] width 129 height 18
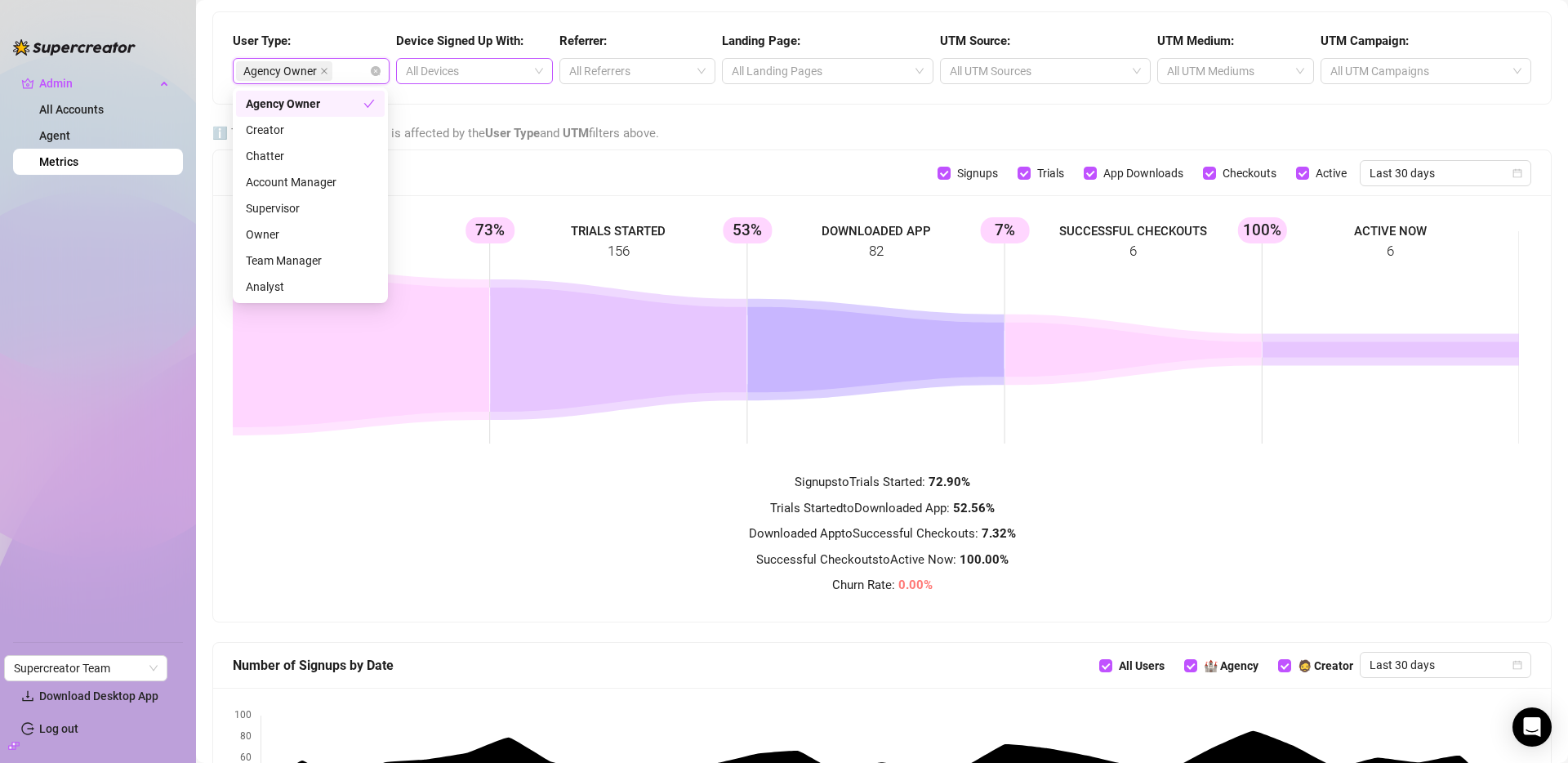
click at [494, 148] on div "ℹ️ The conversion funnel below is affected by the User Type and UTM filters abo…" at bounding box center [881, 137] width 1352 height 26
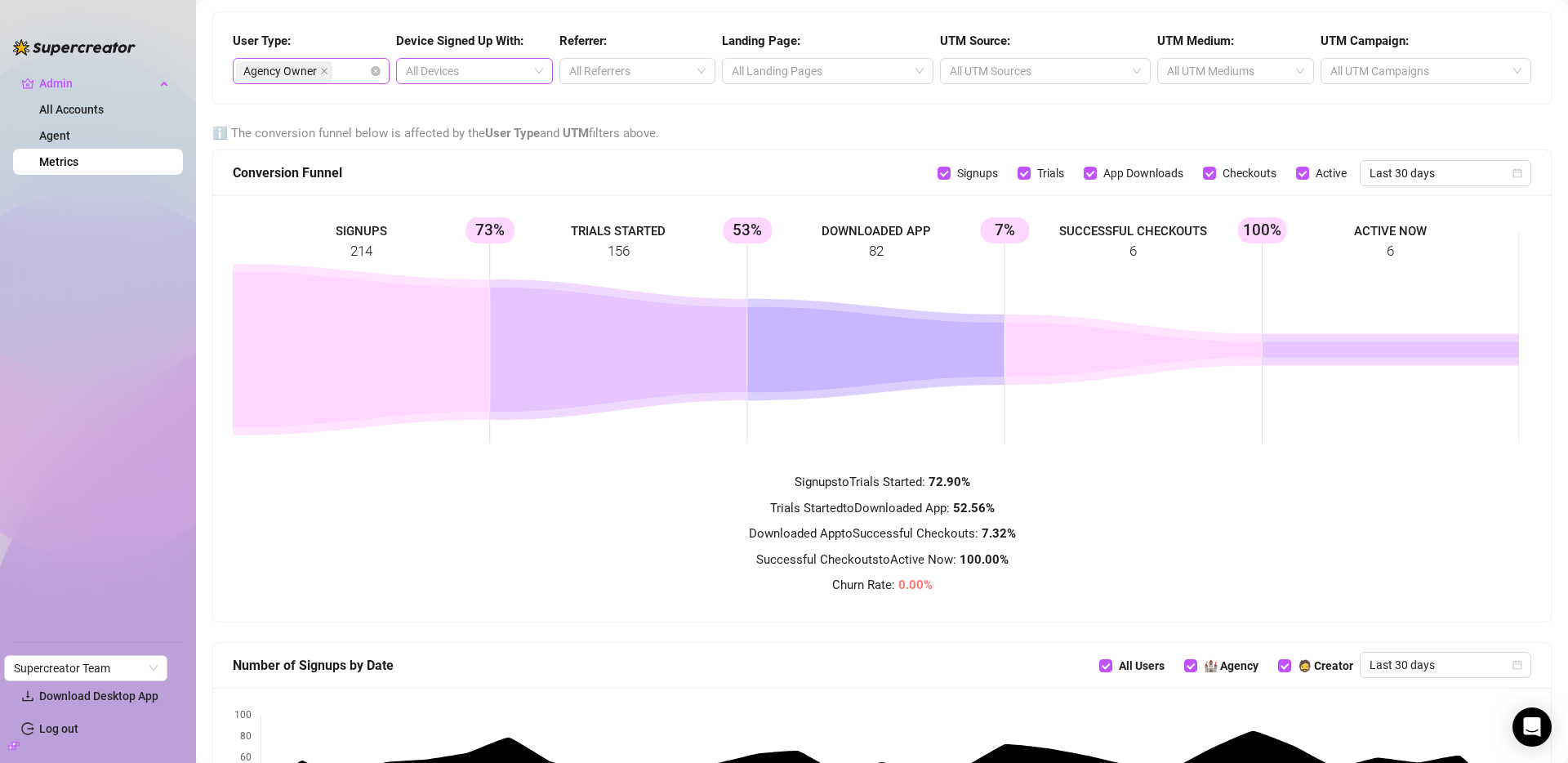
click at [346, 78] on div "Agency Owner" at bounding box center [302, 70] width 133 height 23
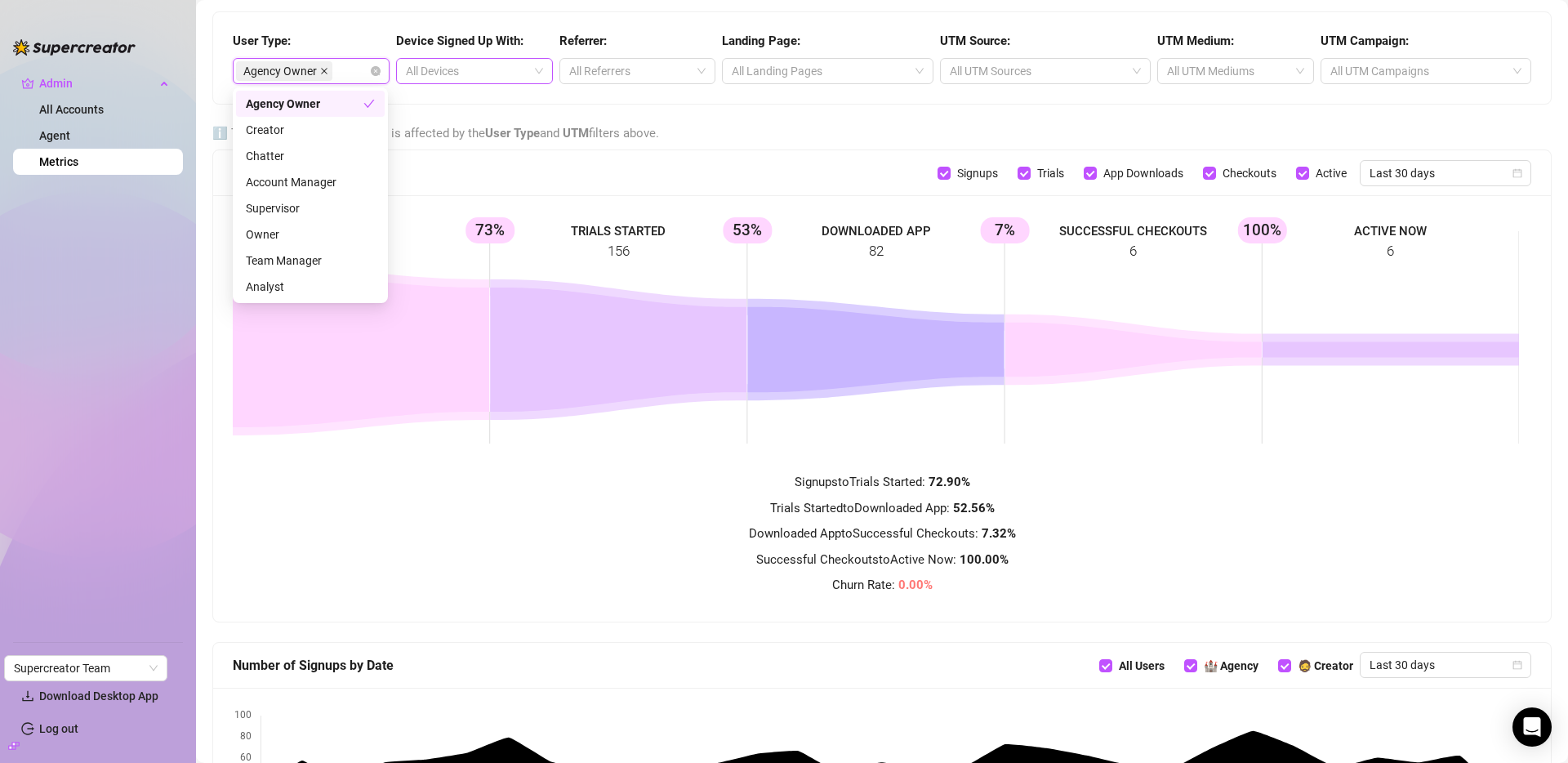
click at [321, 66] on span at bounding box center [324, 71] width 8 height 18
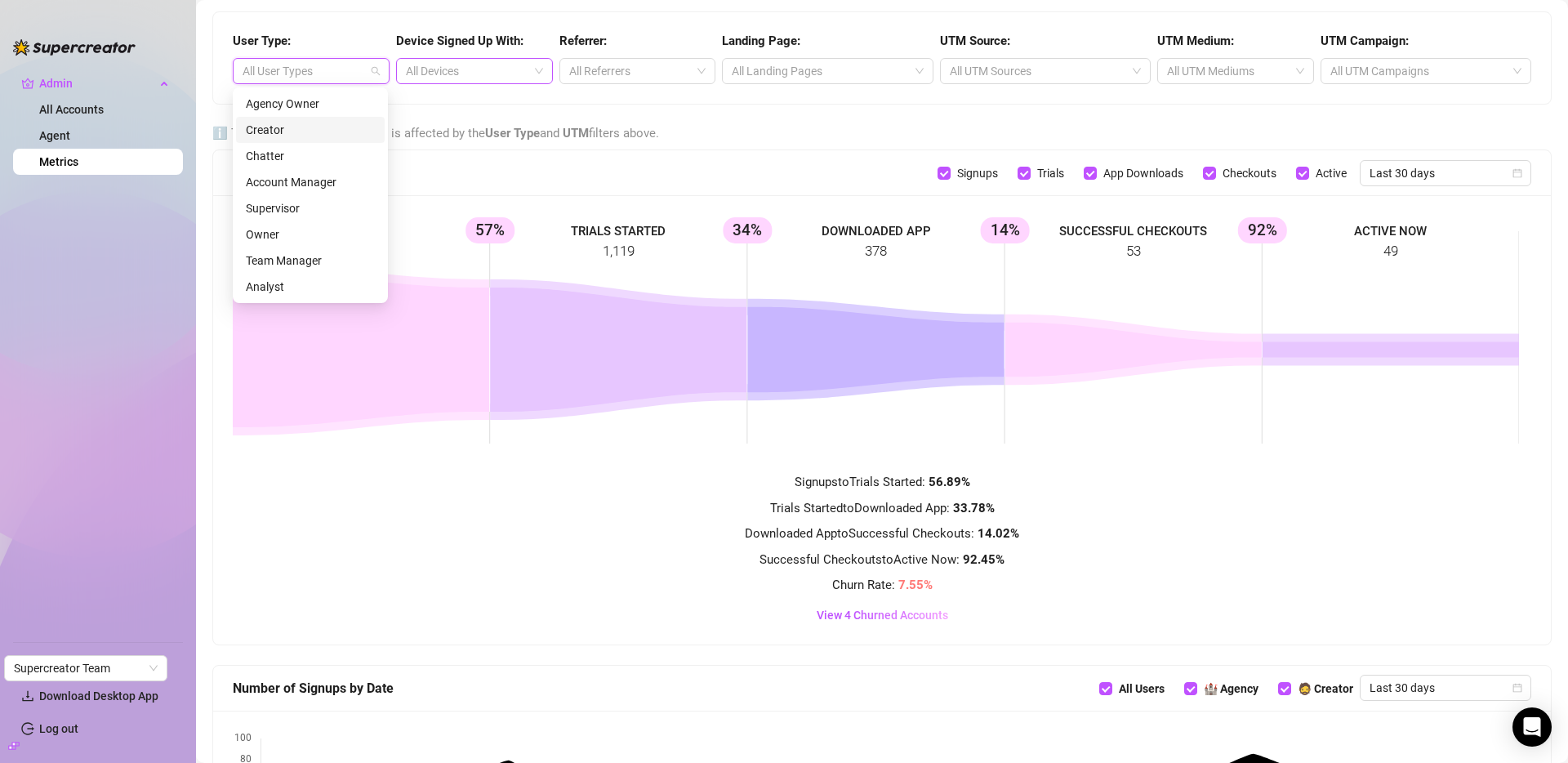
click at [285, 128] on div "Creator" at bounding box center [310, 130] width 129 height 18
click at [461, 196] on div "SIGNUPS 1,221 TRIALS STARTED 891 73% DOWNLOADED APP 241 27% SUCCESSFUL CHECKOUT…" at bounding box center [881, 420] width 1338 height 450
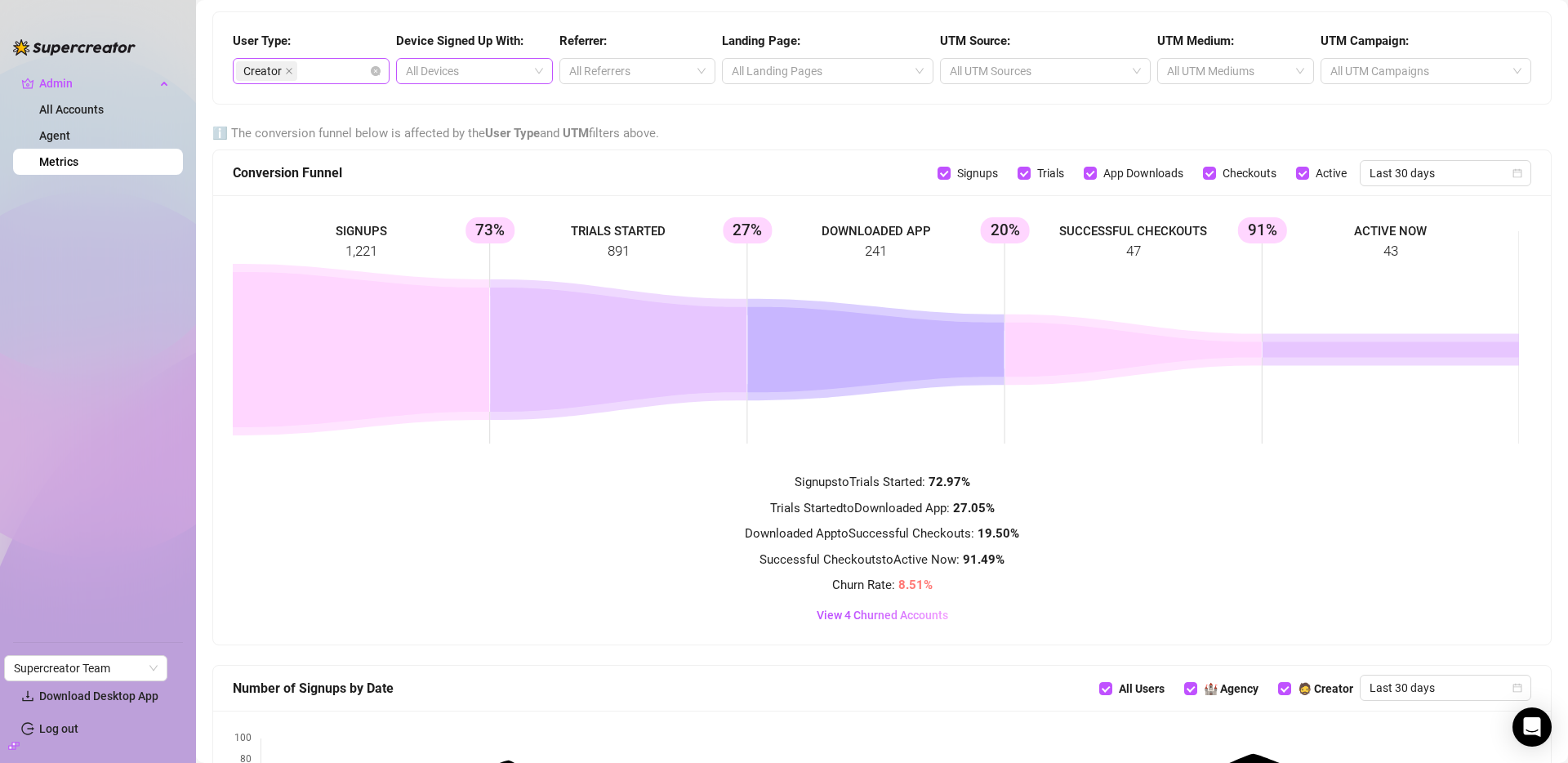
click at [349, 73] on div "Creator" at bounding box center [302, 70] width 133 height 23
